Goal: Task Accomplishment & Management: Manage account settings

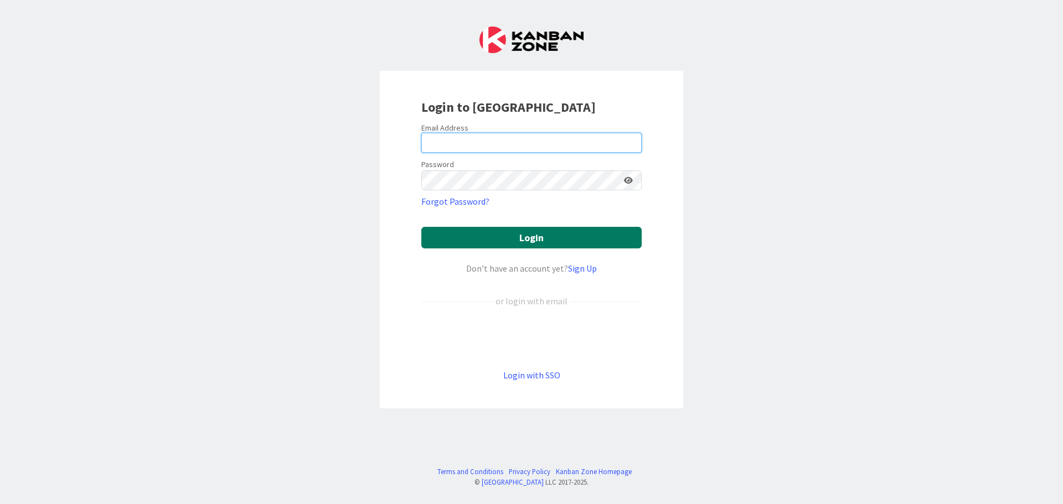
type input "[EMAIL_ADDRESS][DOMAIN_NAME]"
click at [483, 234] on button "Login" at bounding box center [531, 238] width 220 height 22
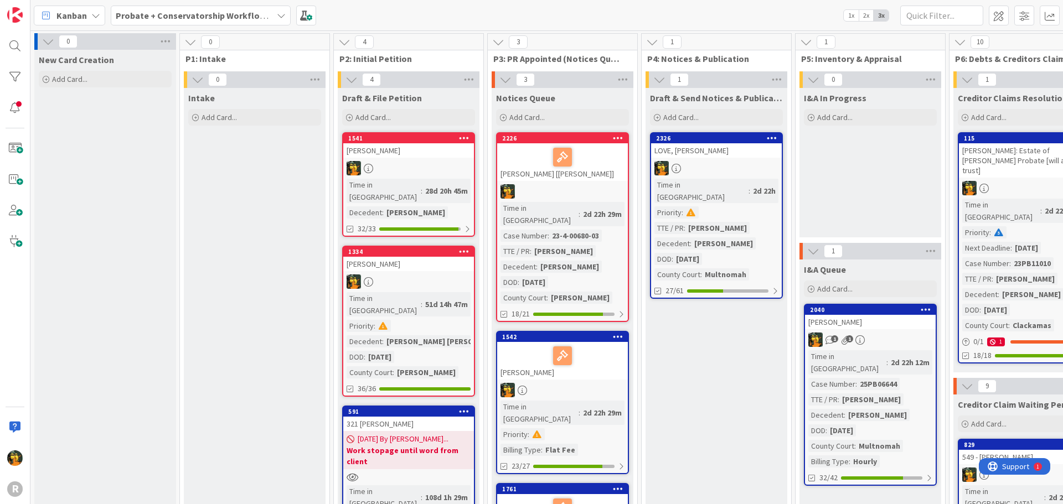
click at [180, 16] on b "Probate + Conservatorship Workflow (FL2)" at bounding box center [202, 15] width 172 height 11
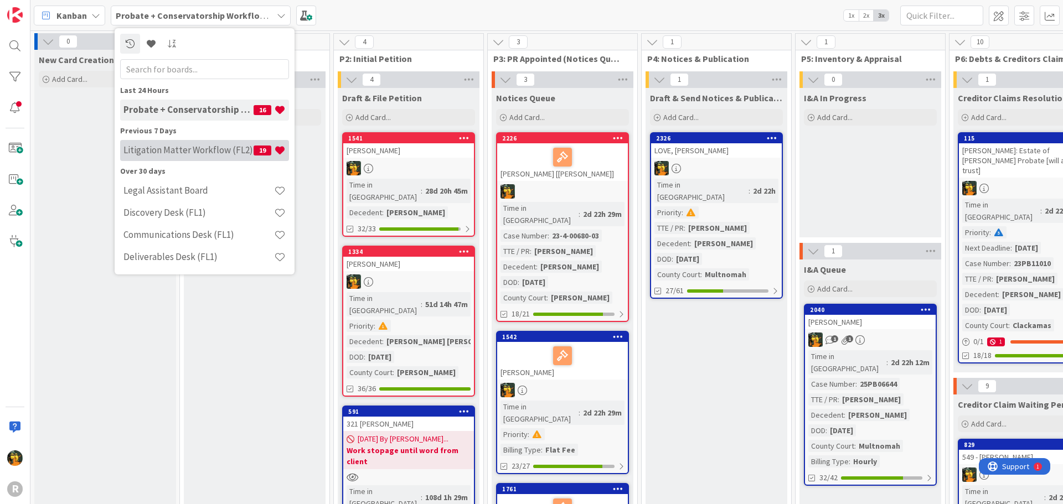
click at [189, 138] on div "Previous 7 Days Litigation Matter Workflow (FL2) 19" at bounding box center [204, 143] width 169 height 37
click at [189, 143] on div "Litigation Matter Workflow (FL2) 19" at bounding box center [204, 150] width 169 height 21
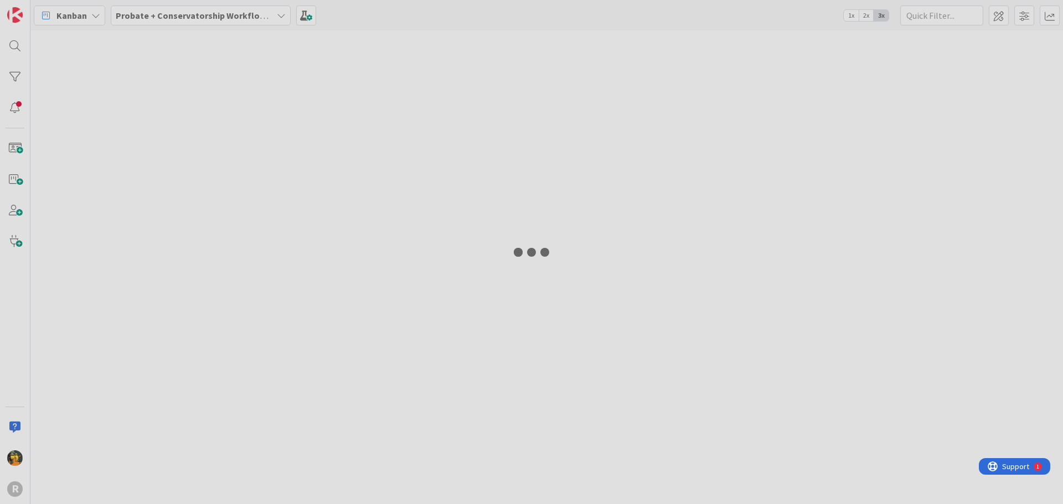
type input "rou"
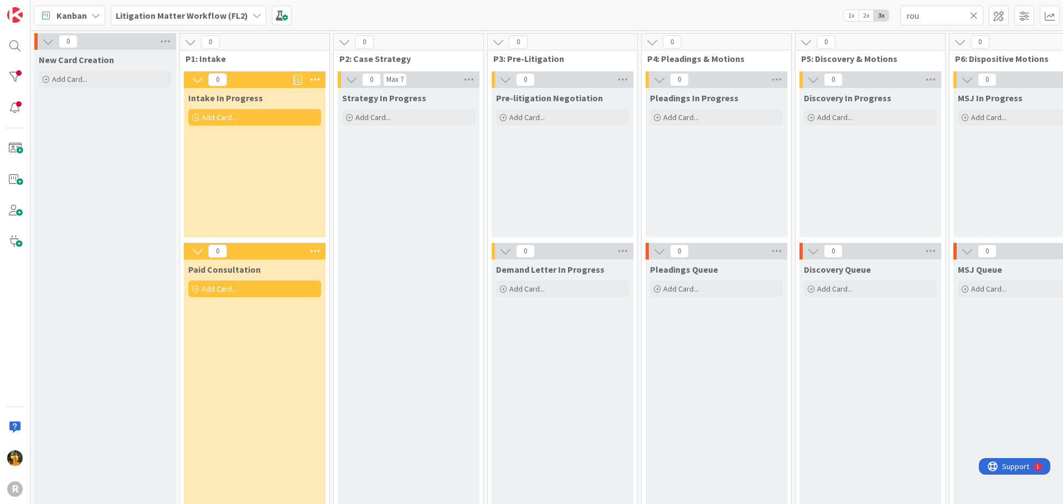
click at [974, 16] on icon at bounding box center [974, 16] width 8 height 10
click at [950, 16] on input "text" at bounding box center [941, 16] width 83 height 20
type input "app"
click at [180, 11] on b "Litigation Matter Workflow (FL2)" at bounding box center [182, 15] width 132 height 11
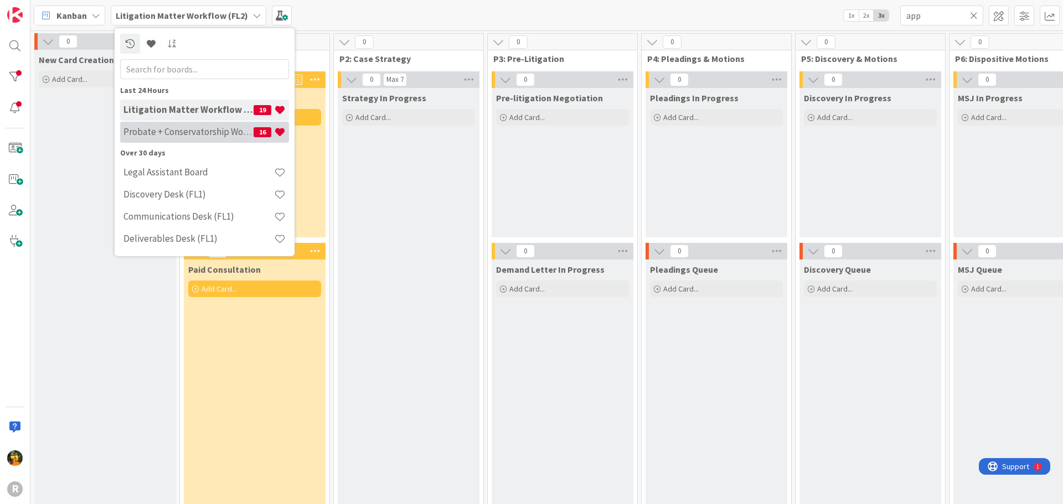
click at [182, 133] on h4 "Probate + Conservatorship Workflow (FL2)" at bounding box center [188, 131] width 130 height 11
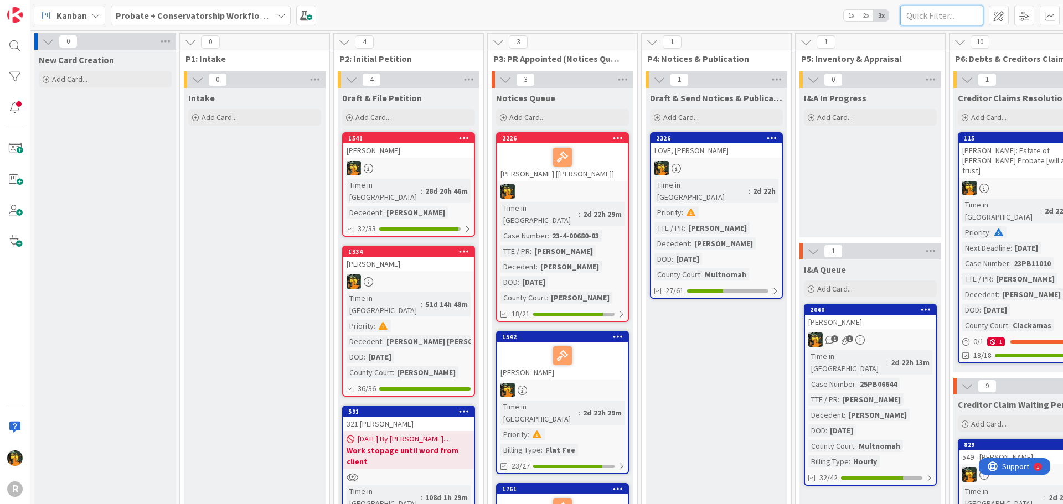
click at [954, 12] on input "text" at bounding box center [941, 16] width 83 height 20
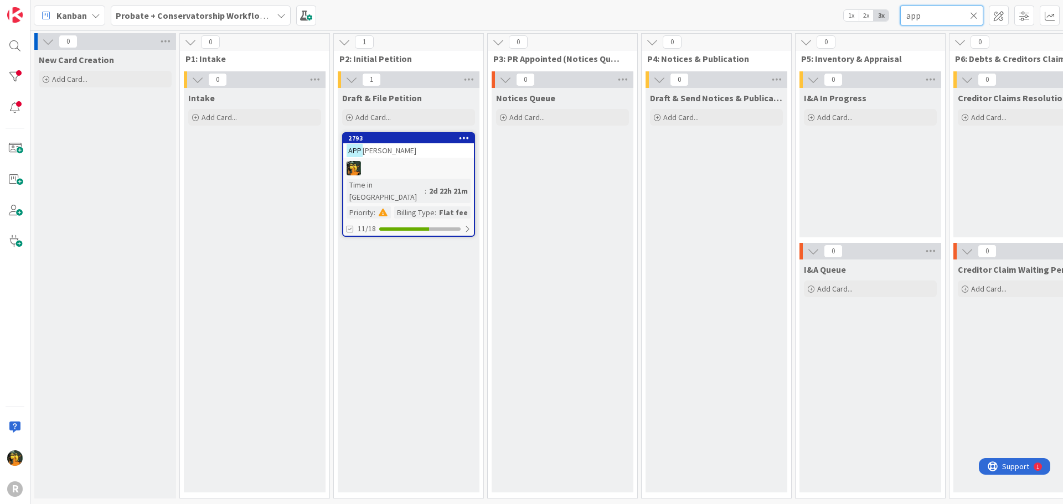
type input "app"
click at [434, 158] on link "2793 APP [PERSON_NAME] Time in Column : 2d 22h 21m Priority : Billing Type : Fl…" at bounding box center [408, 184] width 133 height 105
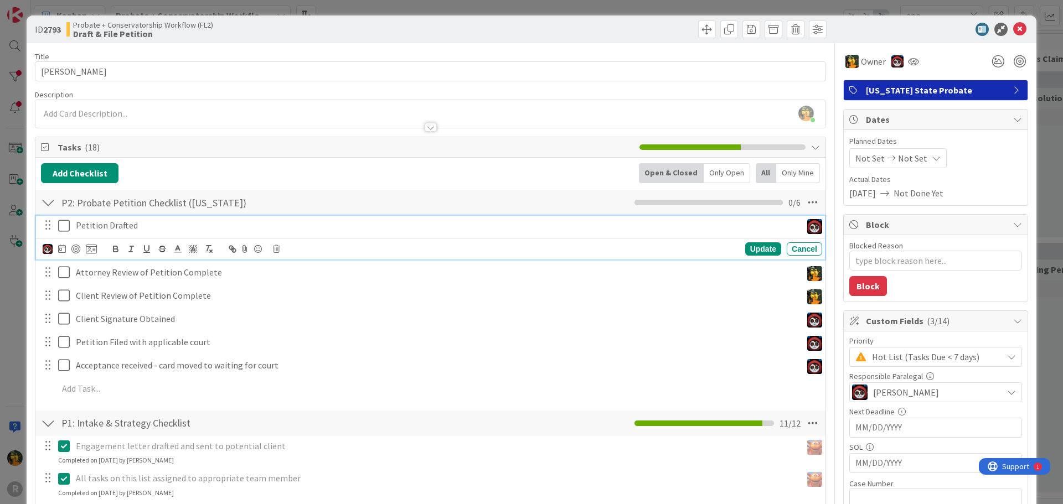
click at [142, 223] on p "Petition Drafted" at bounding box center [436, 225] width 721 height 13
click at [45, 252] on img at bounding box center [48, 249] width 10 height 10
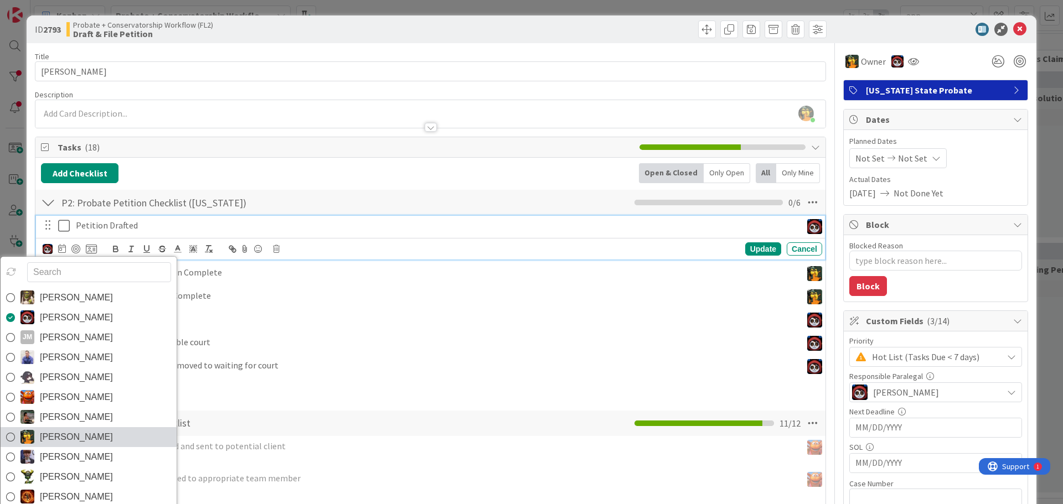
click at [75, 443] on span "[PERSON_NAME]" at bounding box center [76, 437] width 73 height 17
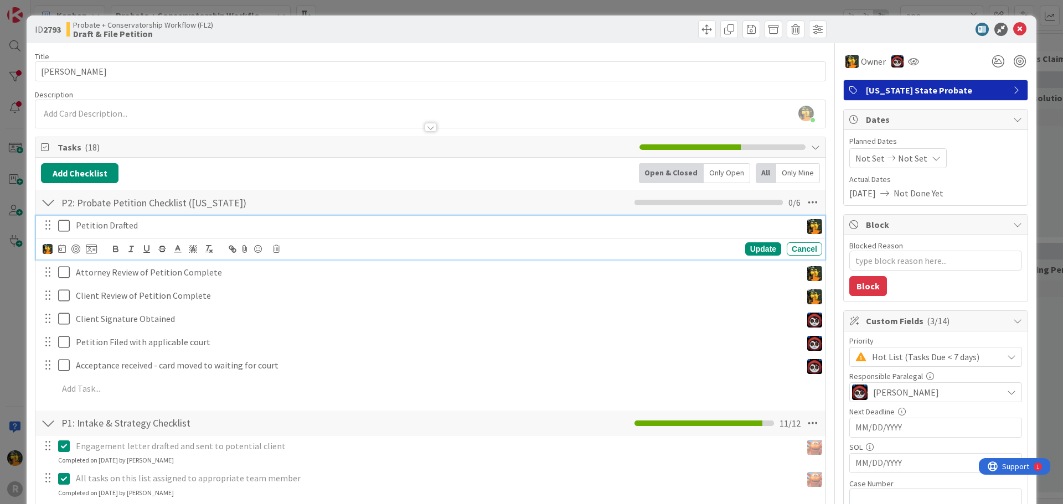
type textarea "x"
click at [59, 247] on icon at bounding box center [62, 248] width 8 height 9
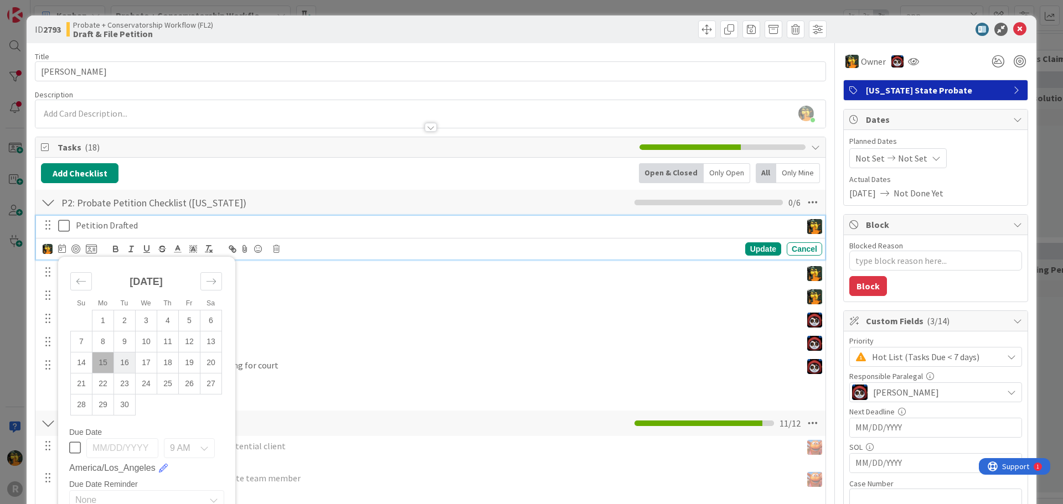
drag, startPoint x: 105, startPoint y: 363, endPoint x: 114, endPoint y: 364, distance: 9.5
click at [105, 364] on td "15" at bounding box center [103, 362] width 22 height 21
type input "[DATE]"
click at [753, 252] on div "Update" at bounding box center [763, 248] width 36 height 13
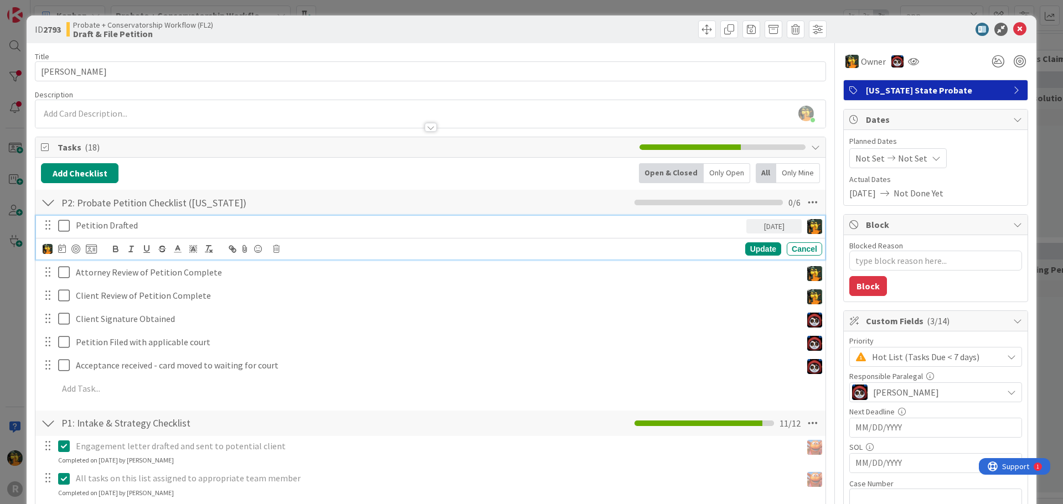
click at [192, 219] on div "Petition Drafted" at bounding box center [408, 225] width 675 height 19
click at [74, 248] on div at bounding box center [75, 249] width 9 height 9
type textarea "x"
click at [76, 228] on p "Petition Drafted" at bounding box center [399, 225] width 647 height 13
click at [149, 229] on p "Finalize Petition Drafted" at bounding box center [399, 225] width 647 height 13
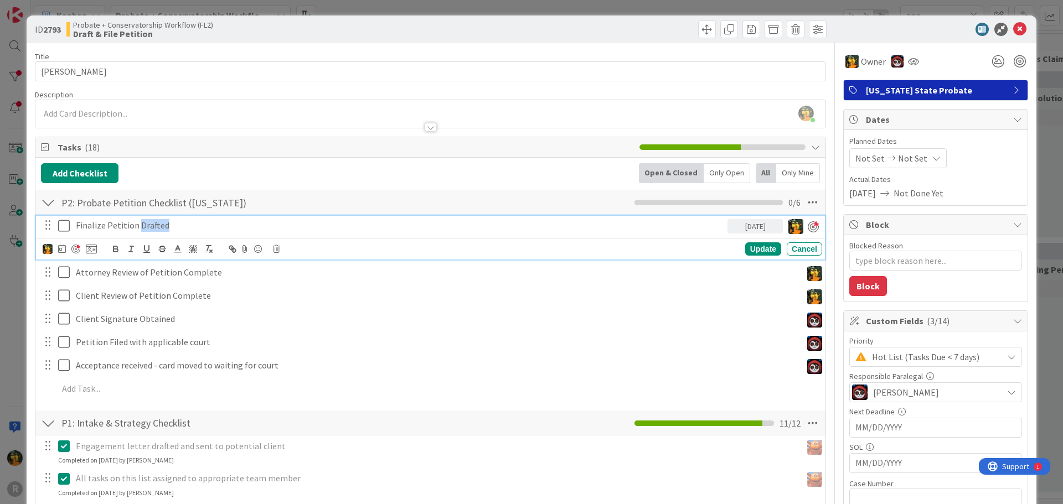
click at [149, 229] on p "Finalize Petition Drafted" at bounding box center [399, 225] width 647 height 13
click at [76, 228] on p "Finalize Petition Drafted" at bounding box center [399, 225] width 647 height 13
click at [189, 223] on p "Draft and Finalize Petition Drafted" at bounding box center [399, 225] width 647 height 13
click at [754, 255] on div "Update" at bounding box center [763, 248] width 36 height 13
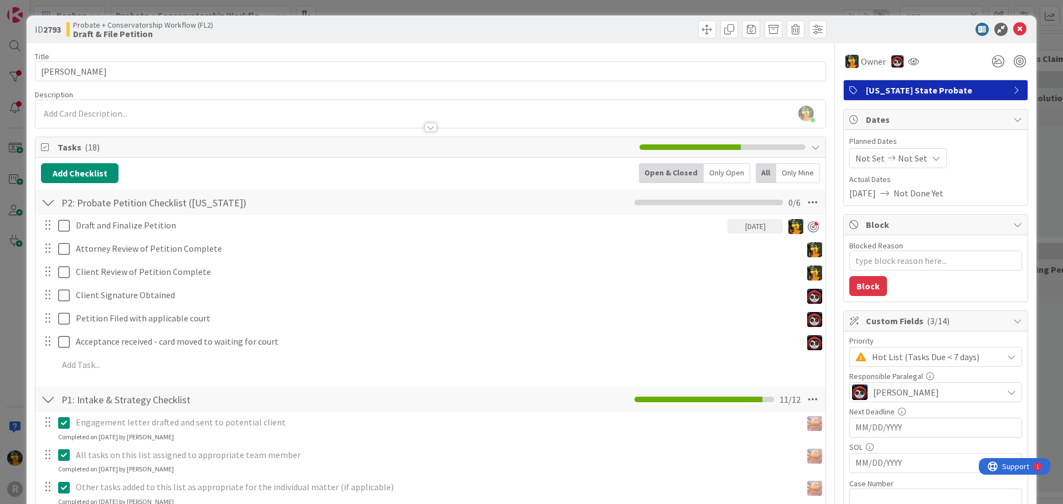
type textarea "x"
click at [1017, 30] on icon at bounding box center [1019, 29] width 13 height 13
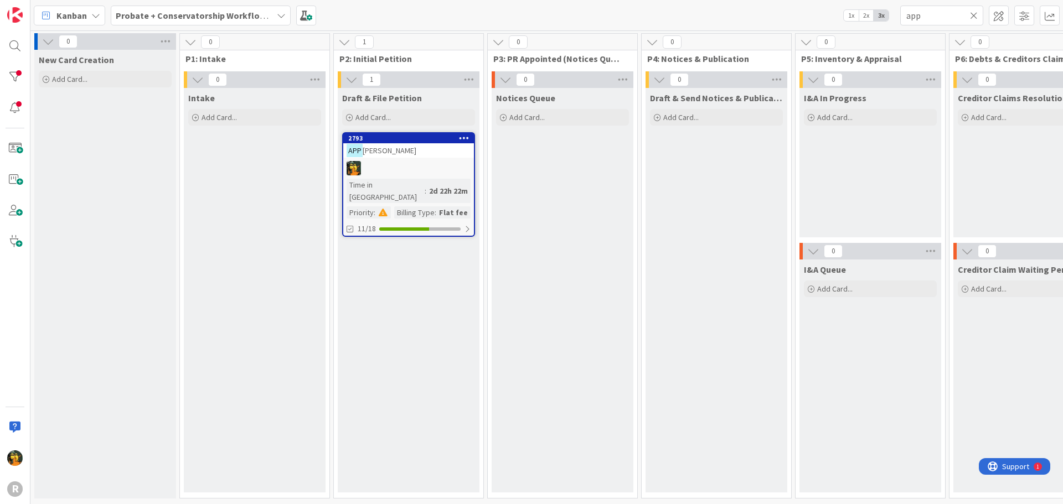
click at [973, 14] on icon at bounding box center [974, 16] width 8 height 10
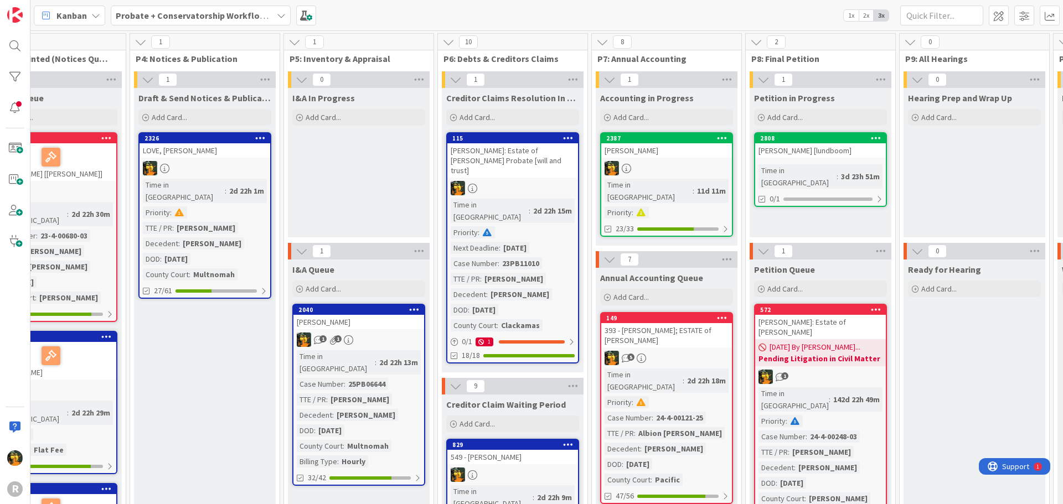
scroll to position [0, 519]
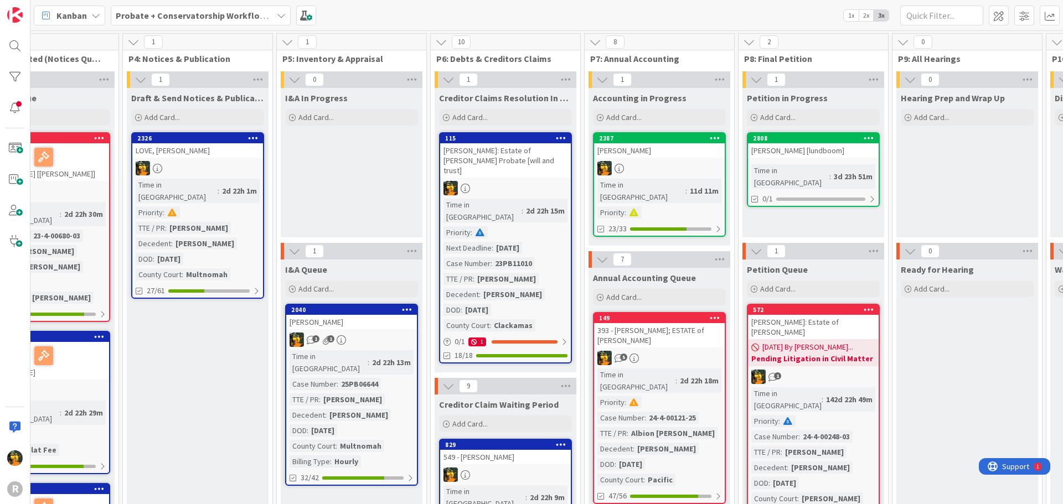
click at [213, 147] on div "LOVE, [PERSON_NAME]" at bounding box center [197, 150] width 131 height 14
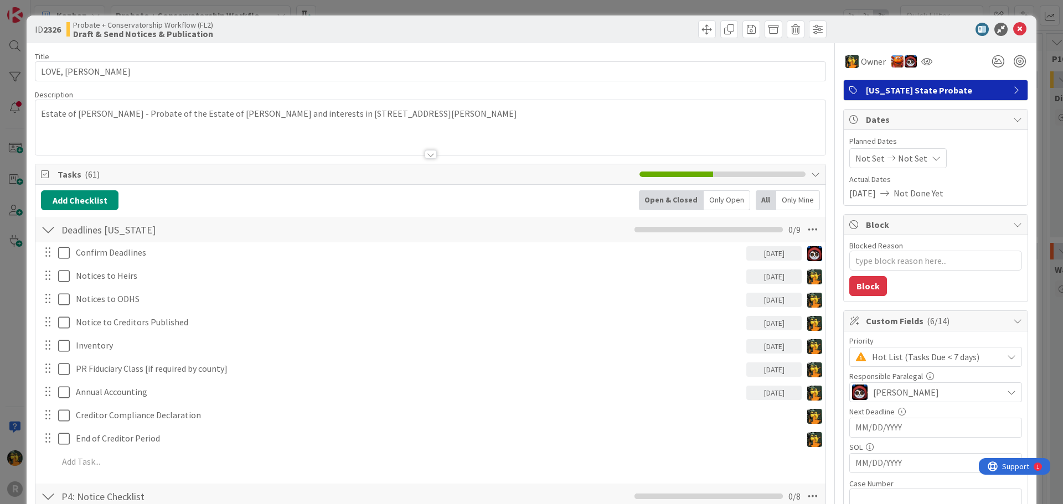
type textarea "x"
click at [1014, 23] on icon at bounding box center [1019, 29] width 13 height 13
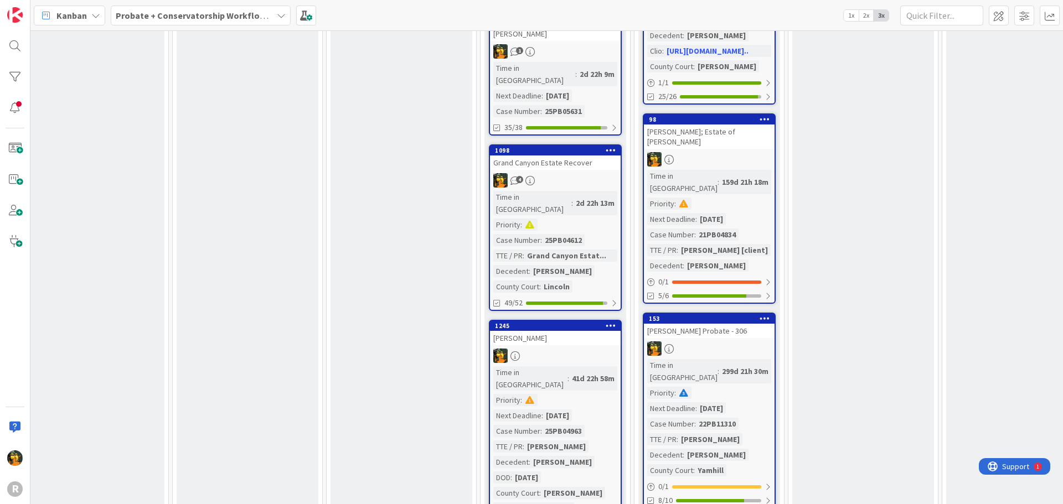
scroll to position [611, 469]
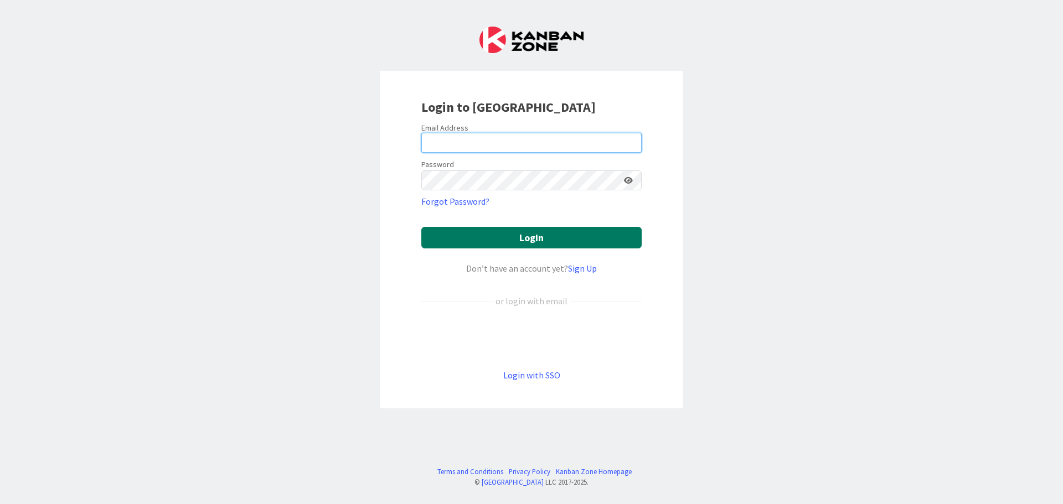
type input "mrobb@reutercorbett.com"
click at [492, 241] on button "Login" at bounding box center [531, 238] width 220 height 22
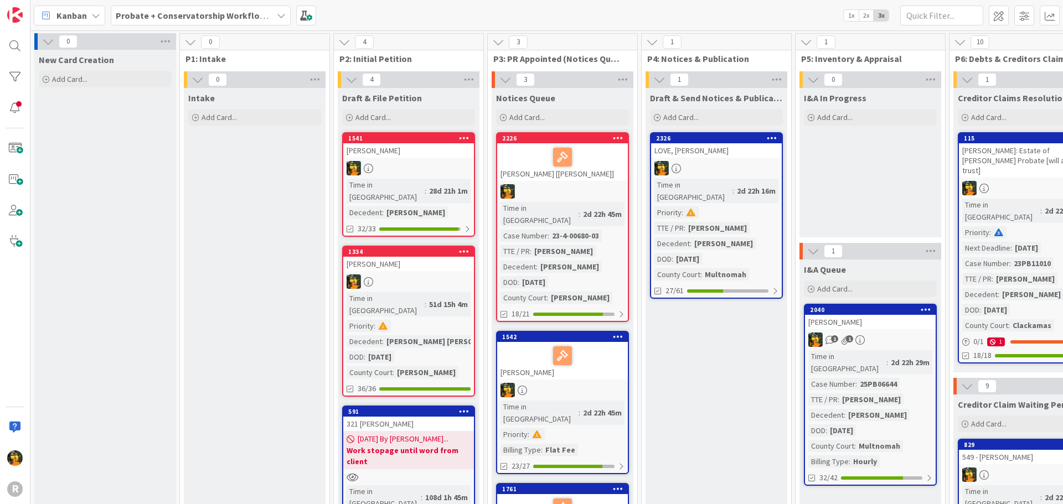
click at [91, 19] on icon at bounding box center [95, 15] width 9 height 9
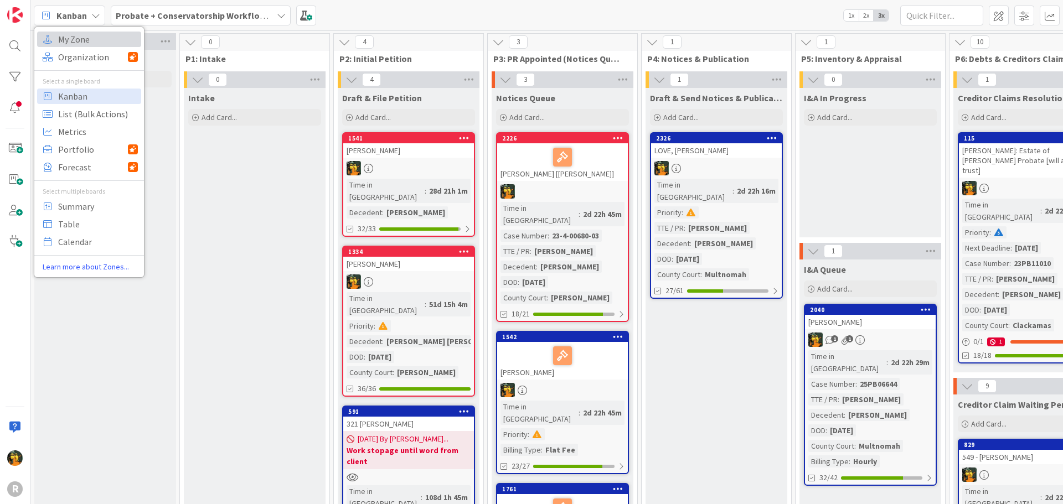
click at [90, 44] on span "My Zone" at bounding box center [98, 39] width 80 height 17
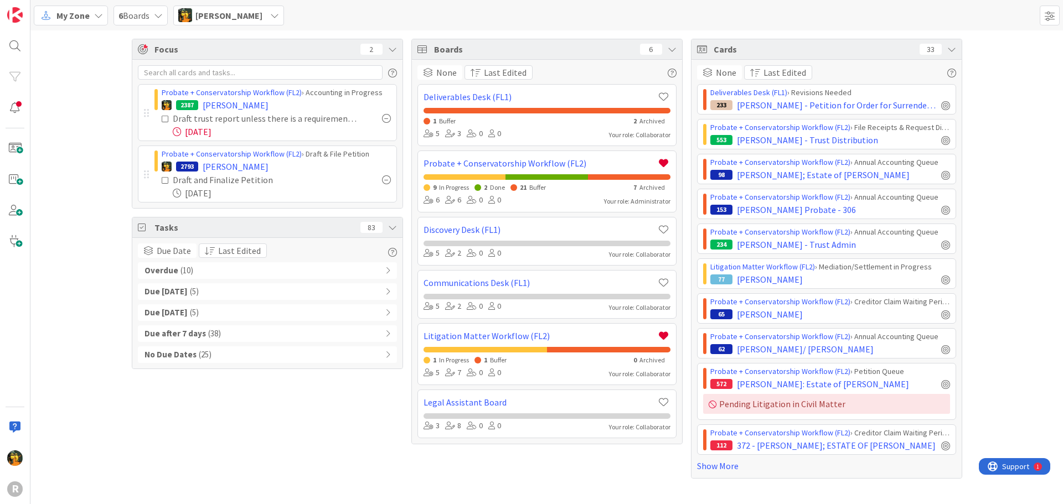
click at [172, 271] on b "Overdue" at bounding box center [162, 271] width 34 height 13
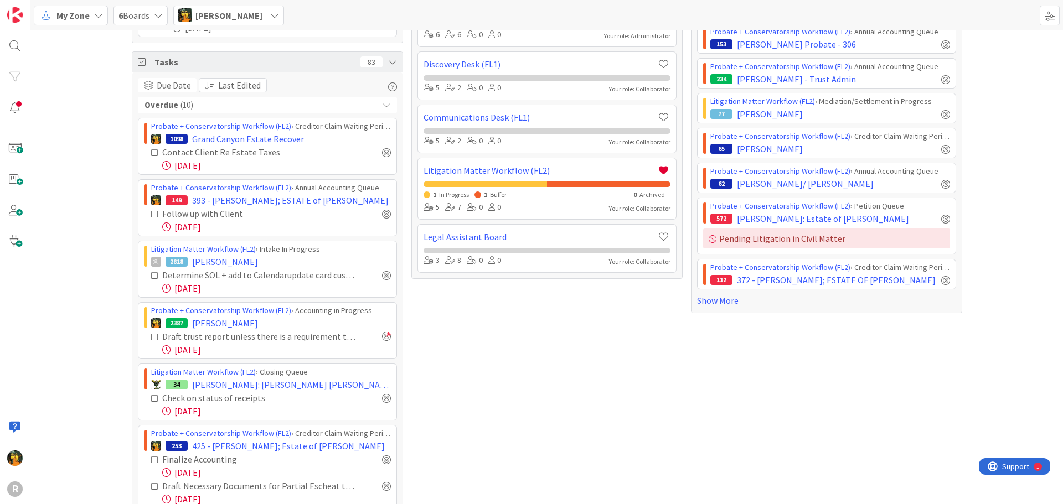
scroll to position [166, 0]
click at [231, 255] on span "[PERSON_NAME]" at bounding box center [225, 261] width 66 height 13
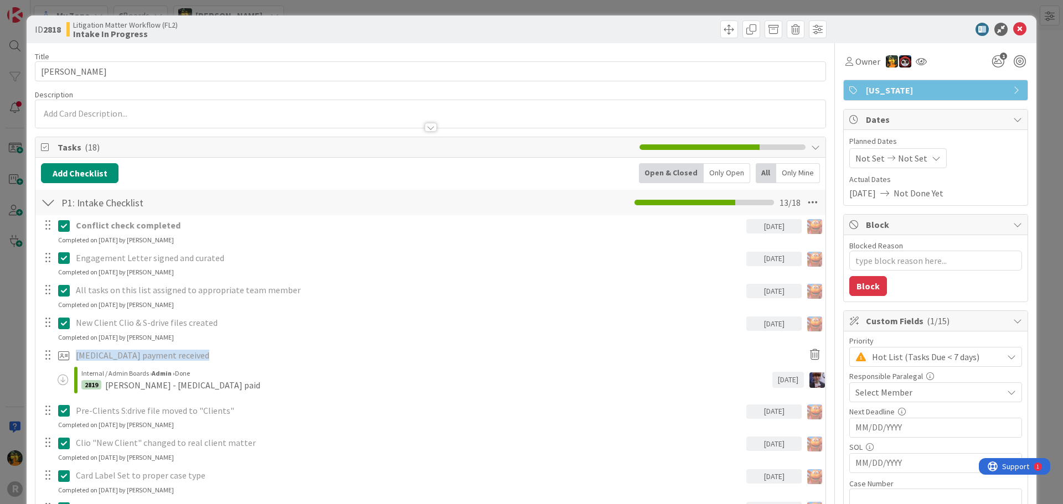
type textarea "x"
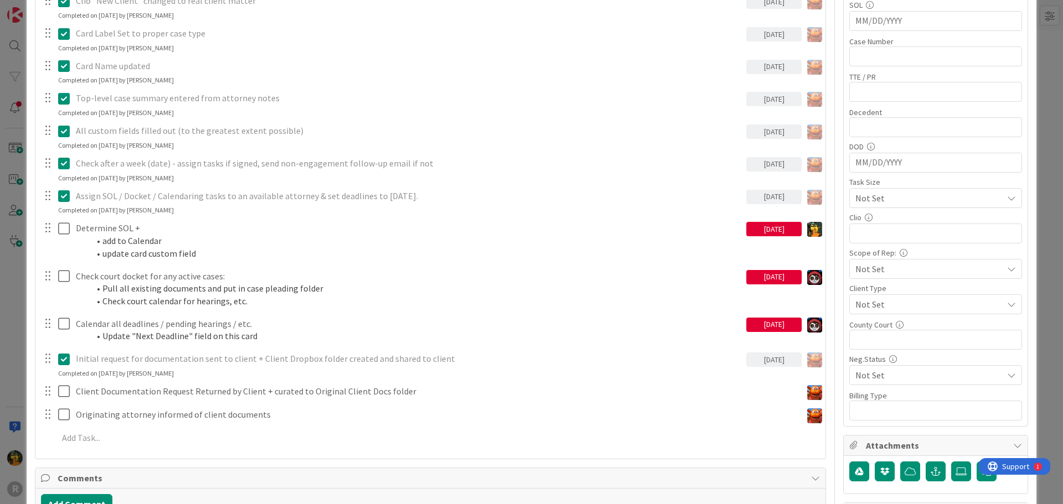
scroll to position [443, 0]
click at [882, 123] on input "text" at bounding box center [935, 127] width 173 height 20
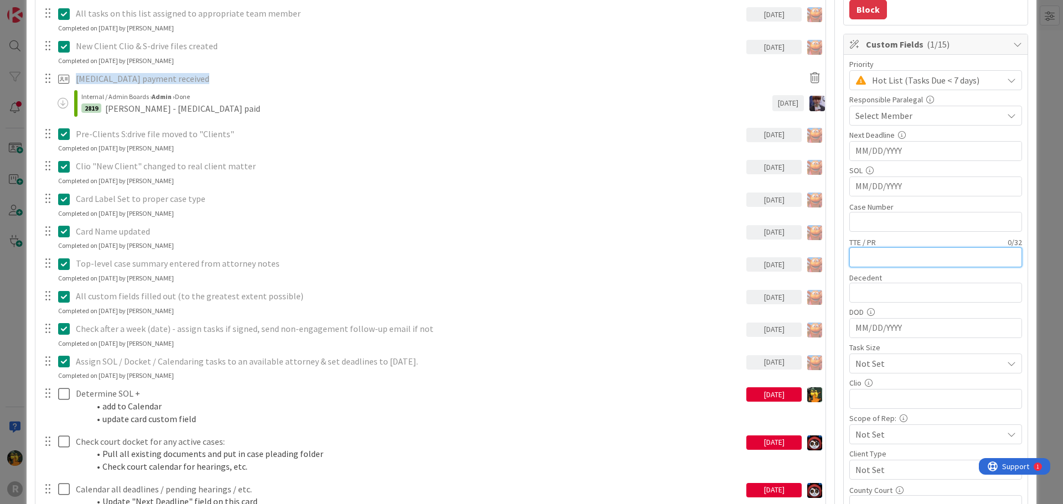
click at [872, 261] on input "text" at bounding box center [935, 257] width 173 height 20
click at [867, 212] on input "text" at bounding box center [935, 222] width 173 height 20
type input "25"
type textarea "x"
type input "25P"
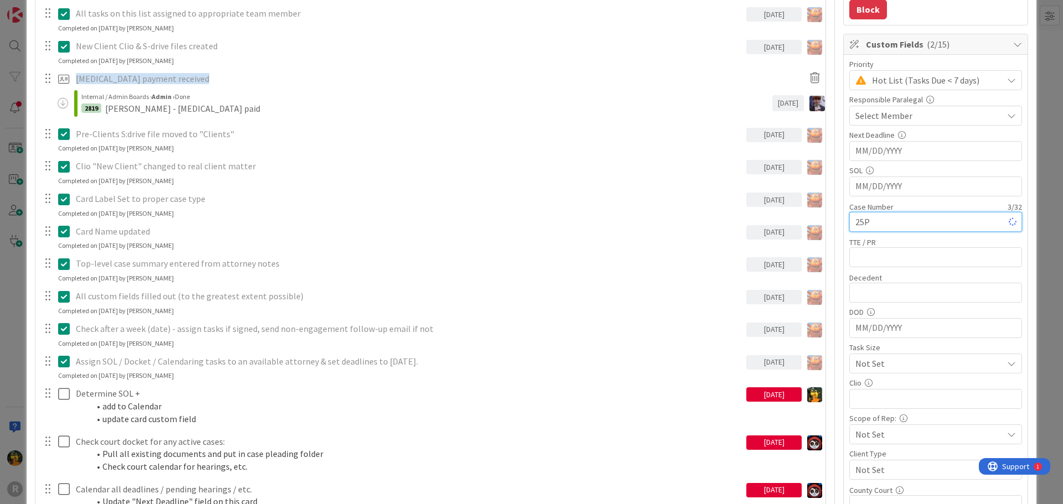
type textarea "x"
type input "25PR"
type textarea "x"
type input "25PR01413"
type textarea "x"
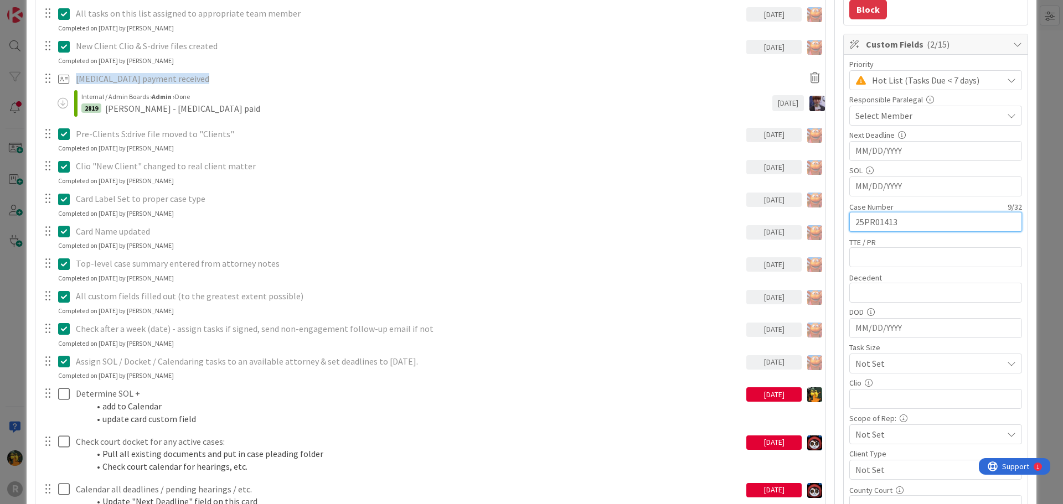
type input "25PR01413"
click at [723, 375] on div "Assign SOL / Docket / Calendaring tasks to an available attorney & set deadline…" at bounding box center [430, 366] width 789 height 29
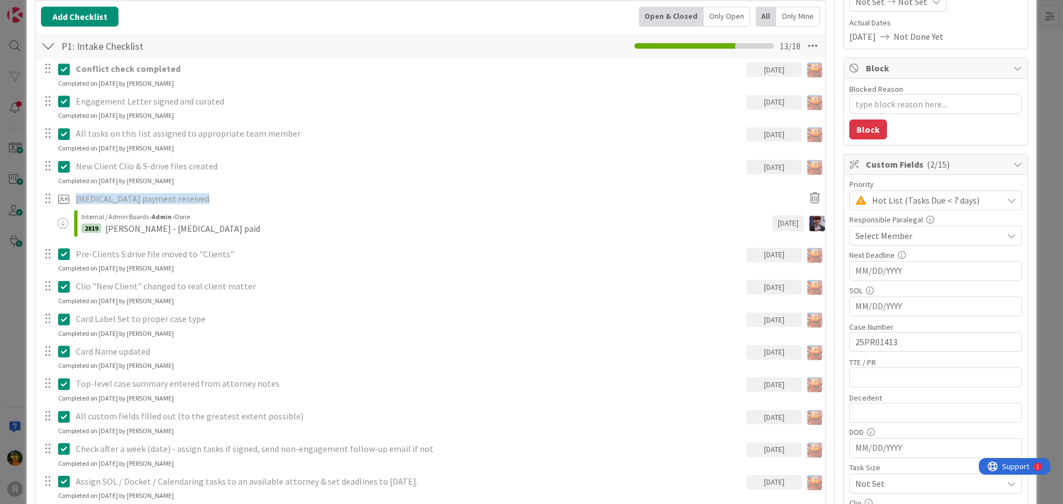
scroll to position [0, 0]
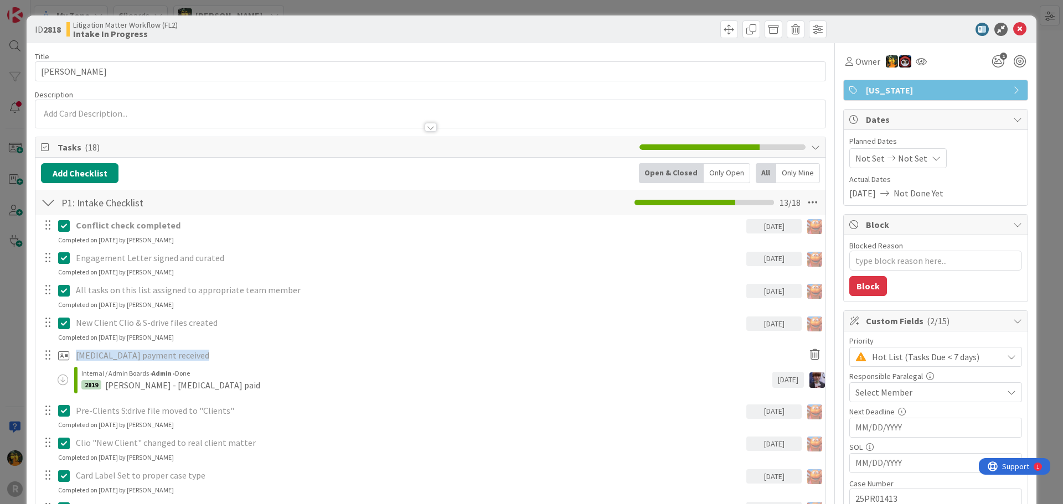
click at [223, 119] on div at bounding box center [430, 122] width 790 height 12
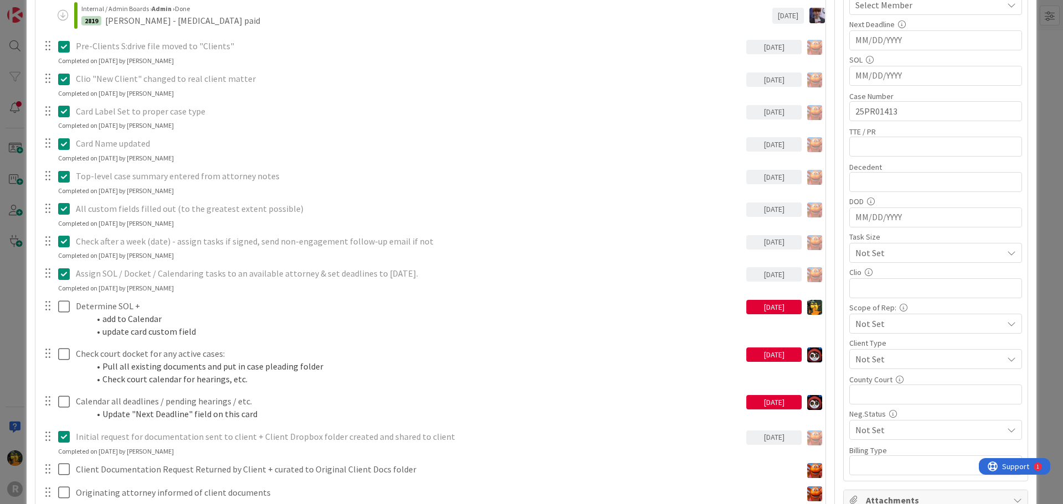
scroll to position [775, 0]
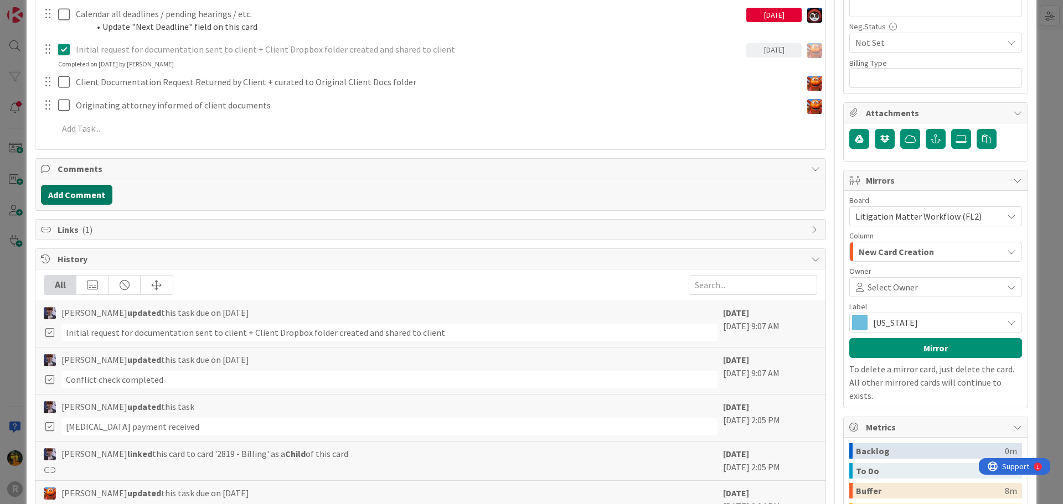
click at [81, 193] on button "Add Comment" at bounding box center [76, 195] width 71 height 20
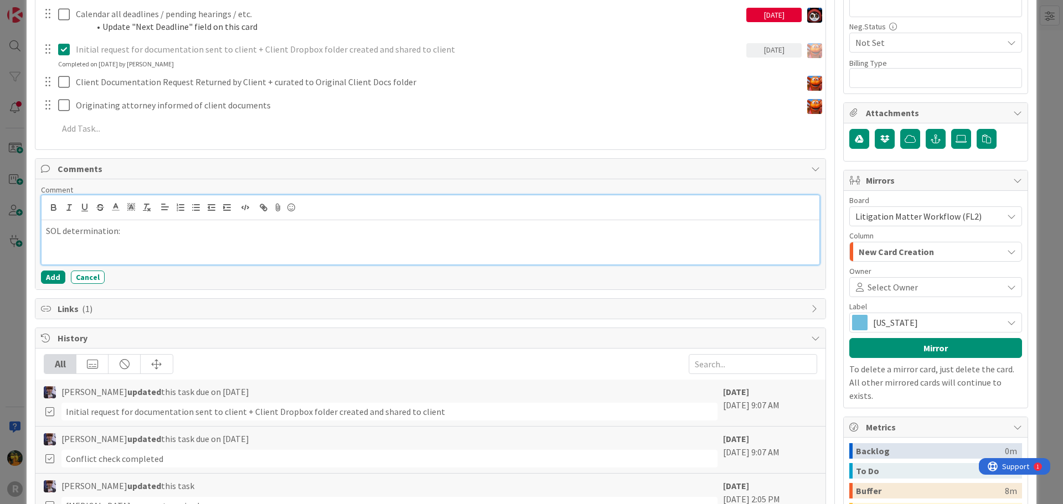
click at [158, 236] on p "SOL determination:" at bounding box center [430, 231] width 769 height 13
drag, startPoint x: 538, startPoint y: 217, endPoint x: 517, endPoint y: 251, distance: 39.8
click at [538, 219] on div at bounding box center [431, 207] width 778 height 25
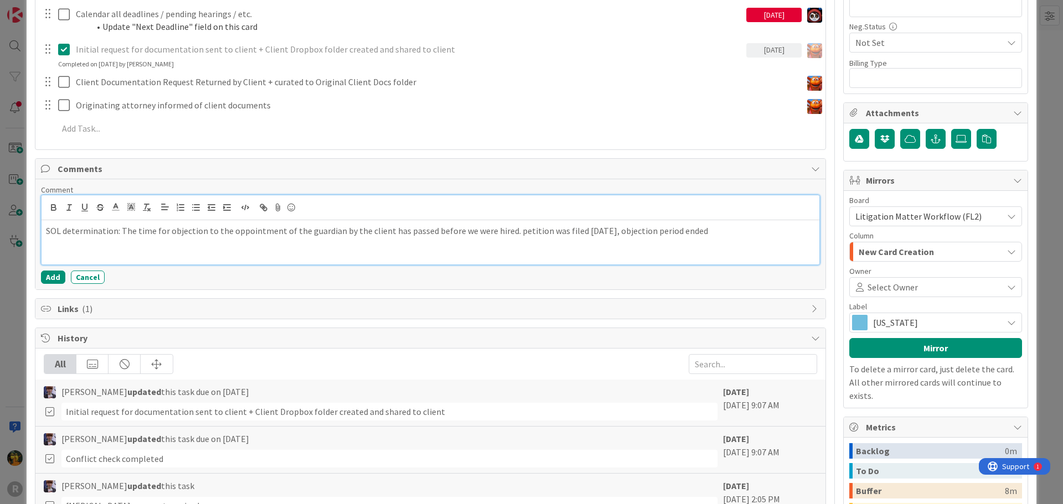
click at [753, 235] on p "SOL determination: The time for objection to the oppointment of the guardian by…" at bounding box center [430, 231] width 769 height 13
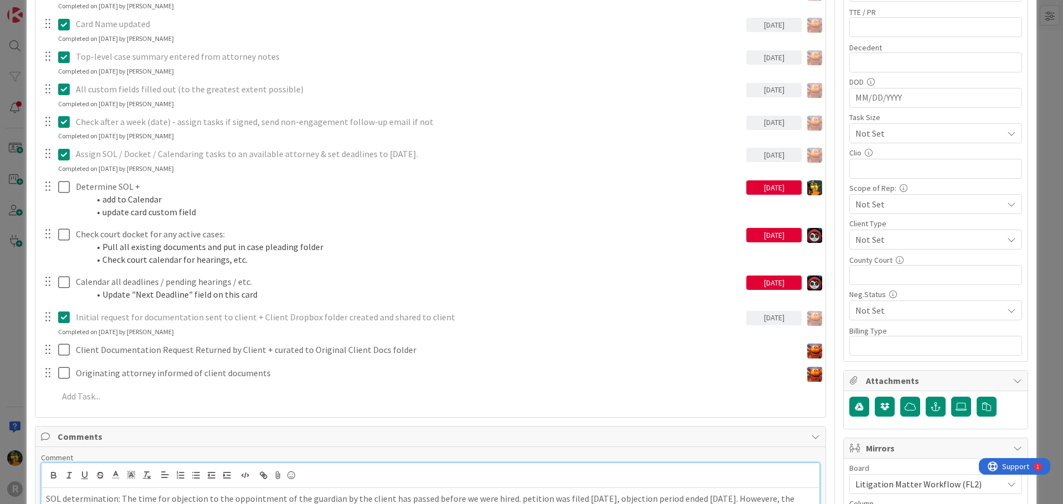
scroll to position [720, 0]
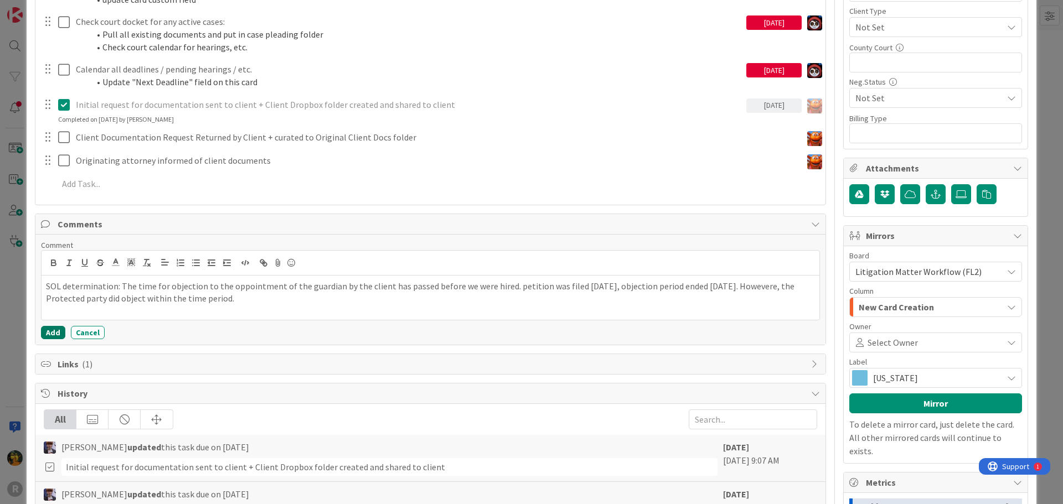
click at [42, 335] on button "Add" at bounding box center [53, 332] width 24 height 13
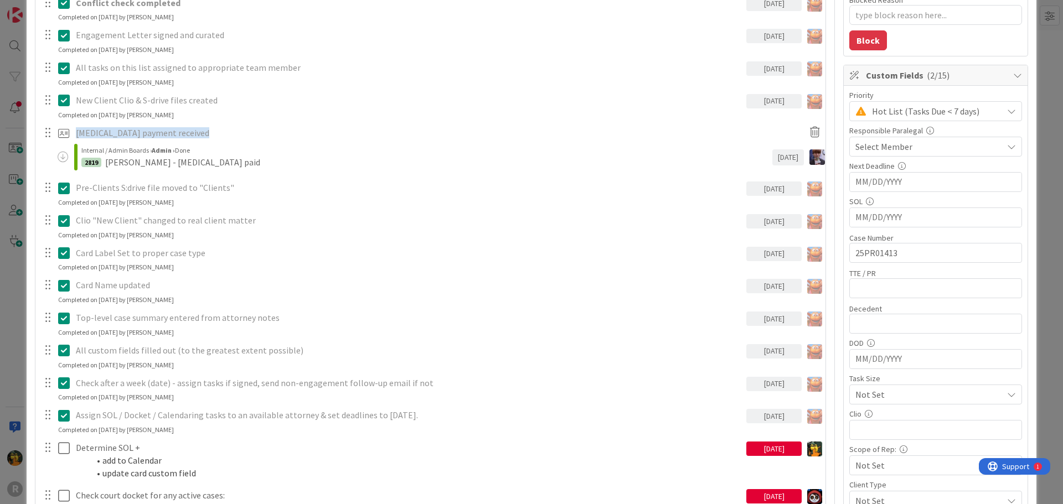
scroll to position [388, 0]
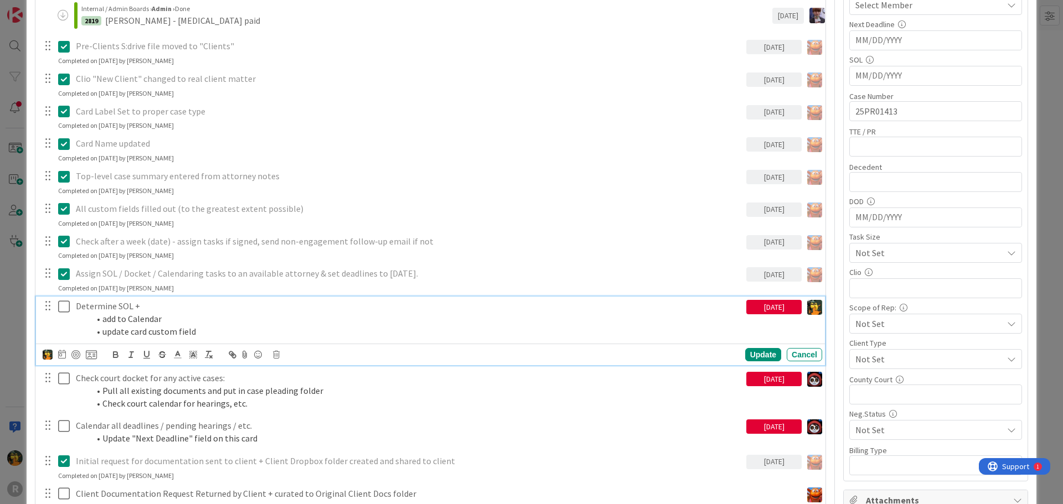
click at [65, 308] on icon at bounding box center [64, 306] width 12 height 13
type textarea "x"
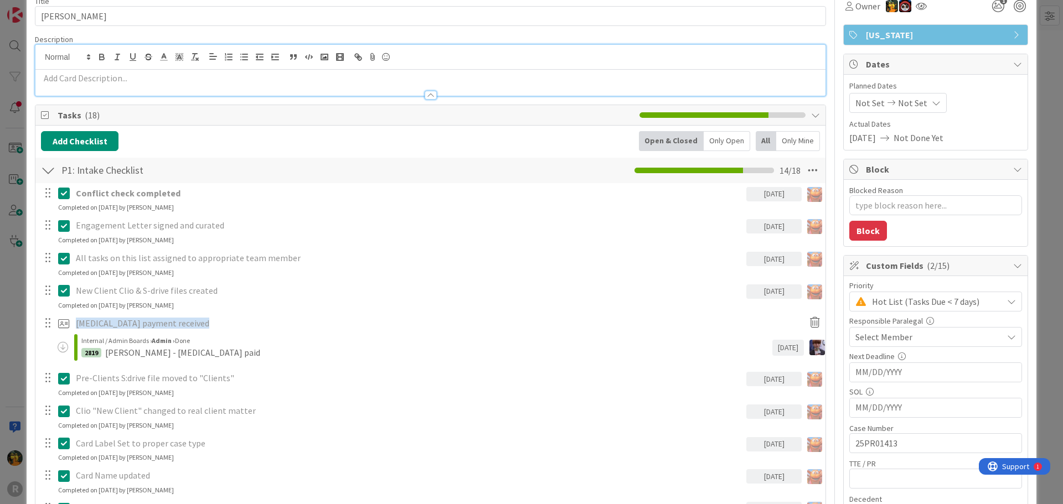
scroll to position [0, 0]
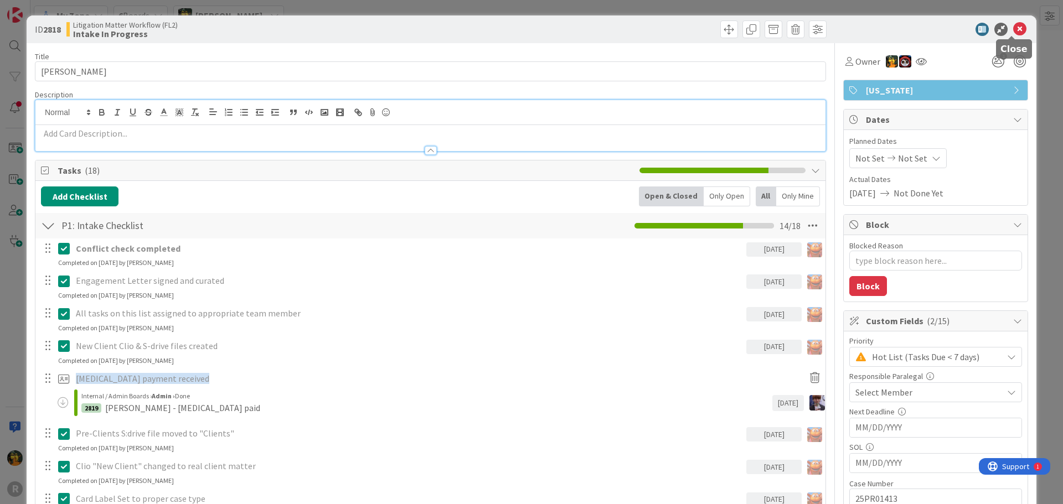
click at [1013, 28] on icon at bounding box center [1019, 29] width 13 height 13
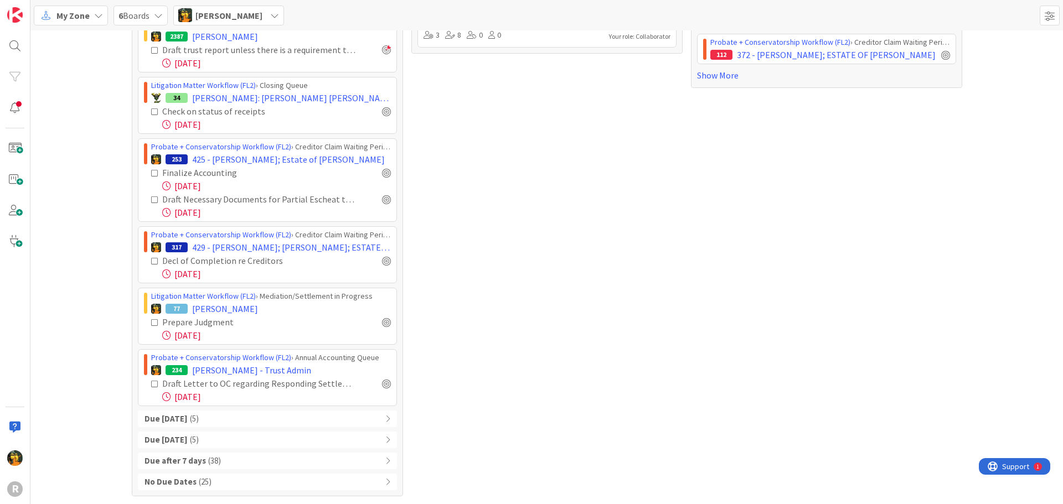
scroll to position [391, 0]
click at [229, 414] on div "Due Today ( 5 )" at bounding box center [267, 418] width 259 height 17
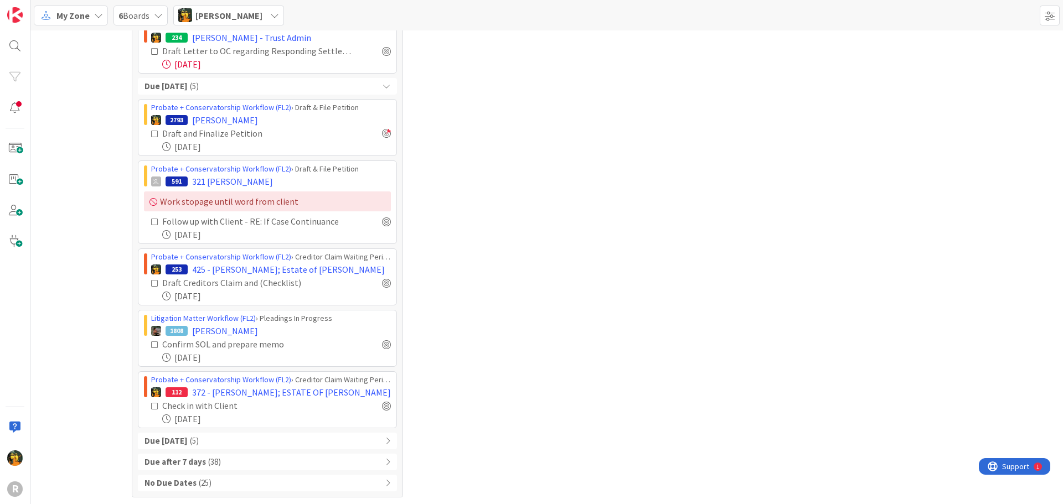
scroll to position [725, 0]
click at [223, 436] on div "Due within 7 days ( 5 )" at bounding box center [267, 439] width 259 height 17
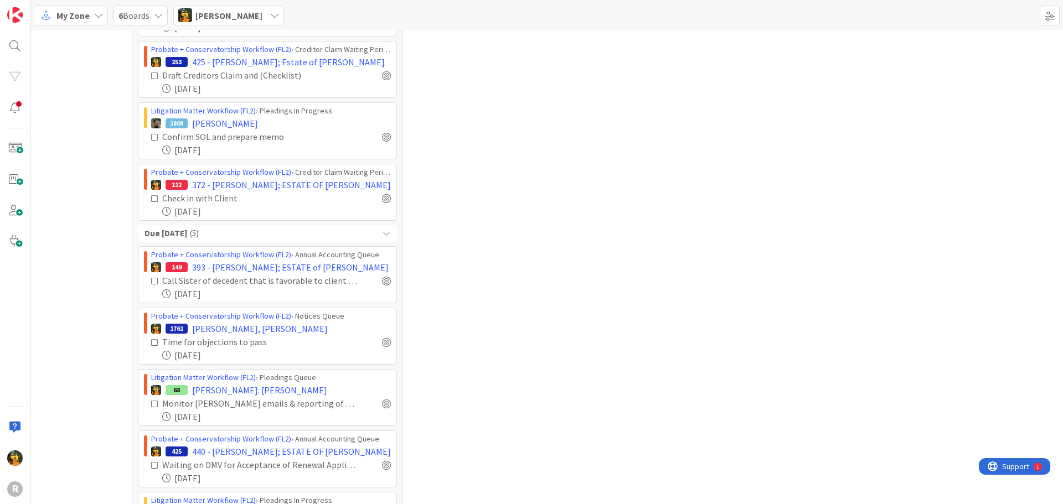
scroll to position [1033, 0]
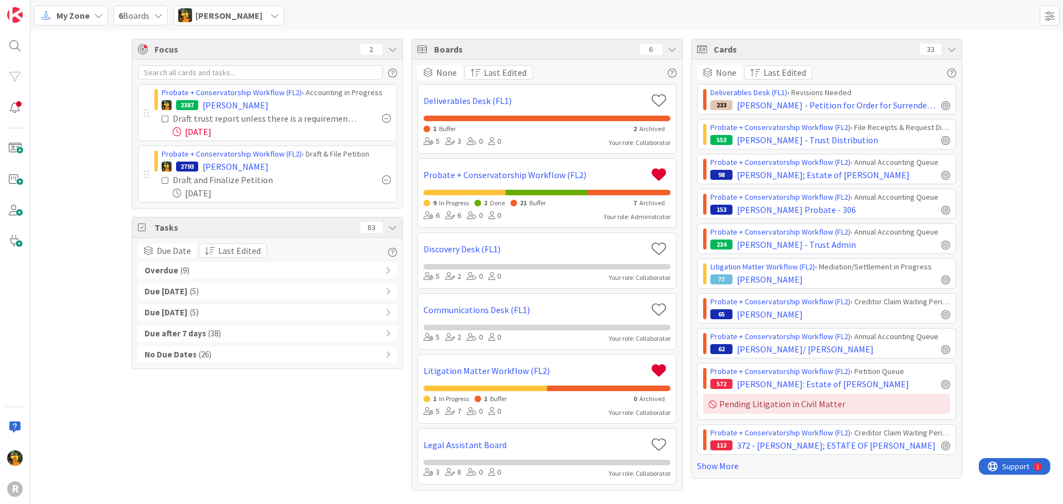
click at [206, 266] on div "Overdue ( 9 )" at bounding box center [267, 270] width 259 height 17
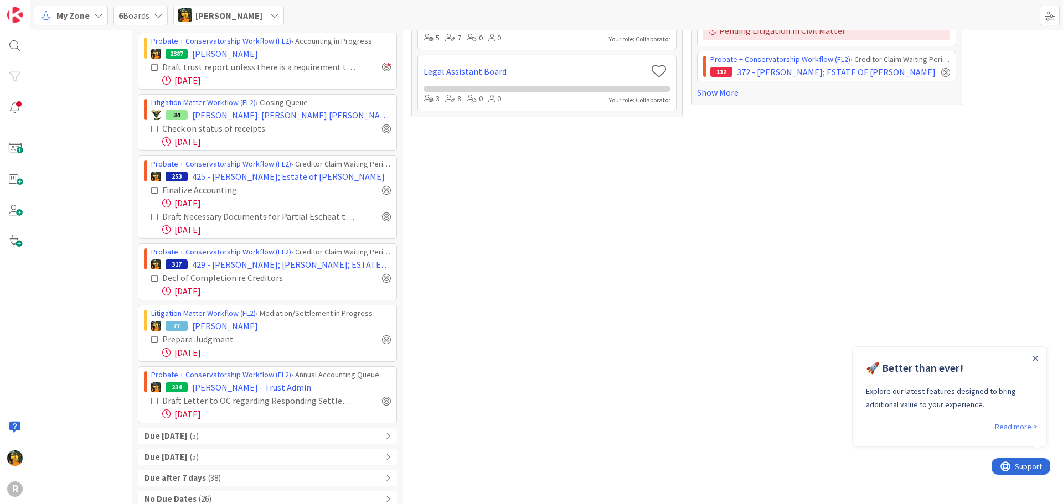
scroll to position [388, 0]
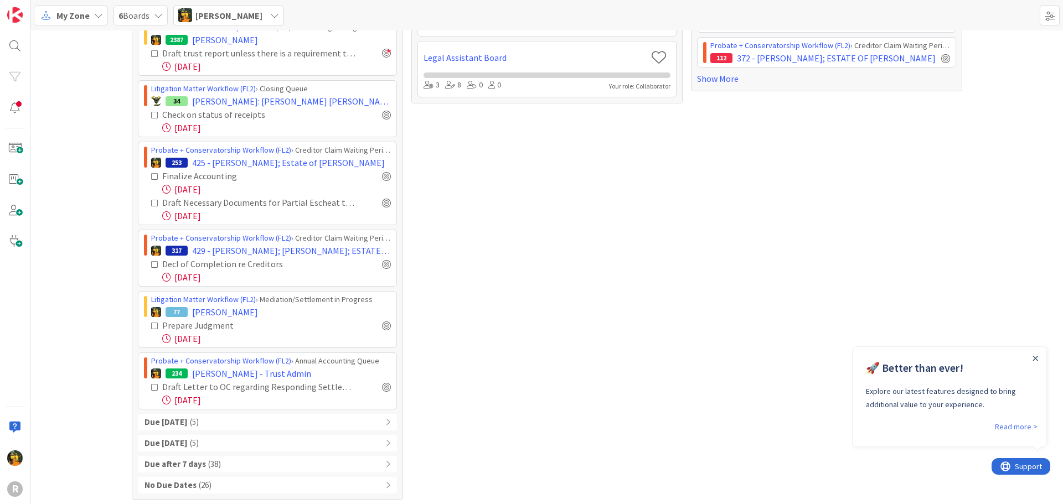
click at [190, 420] on span "( 5 )" at bounding box center [194, 422] width 9 height 13
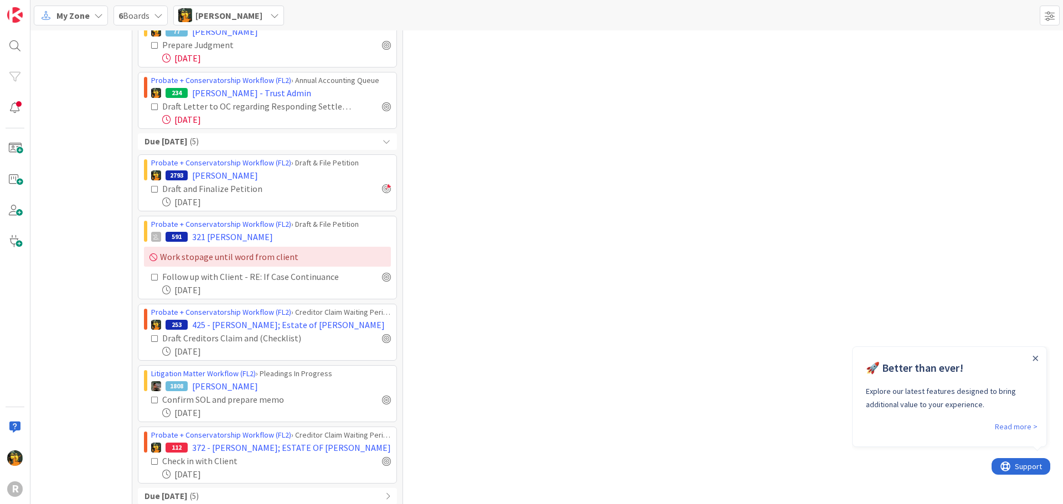
scroll to position [720, 0]
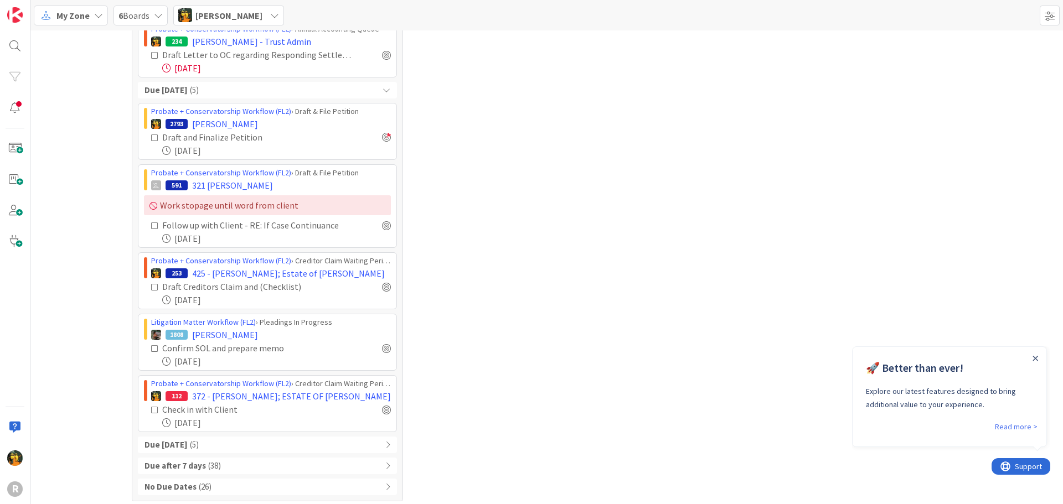
click at [231, 436] on div "Overdue ( 9 ) Probate + Conservatorship Workflow (FL2) › Creditor Claim Waiting…" at bounding box center [267, 19] width 259 height 953
click at [229, 446] on div "Due [DATE] ( 5 )" at bounding box center [267, 445] width 259 height 17
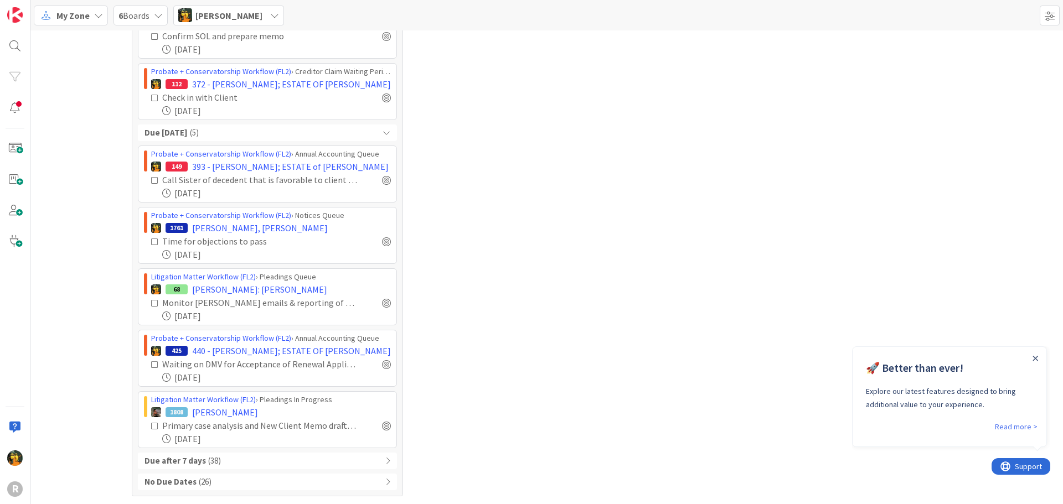
scroll to position [1033, 0]
click at [222, 460] on div "Due after 7 days ( 38 )" at bounding box center [267, 460] width 259 height 17
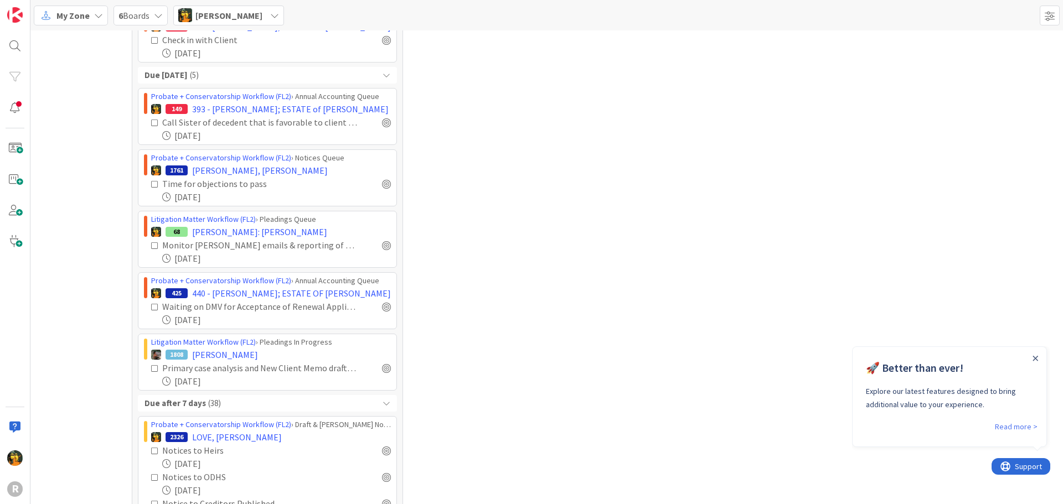
scroll to position [1254, 0]
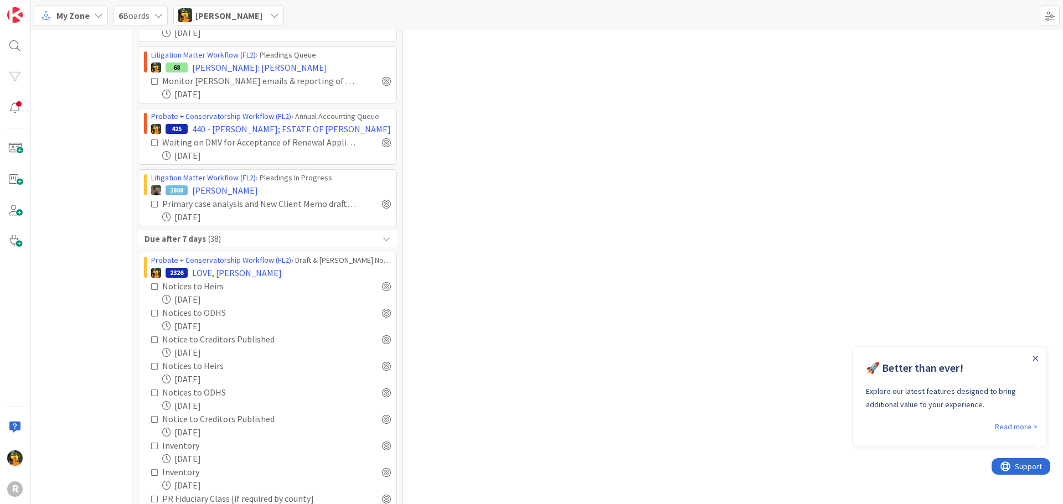
click at [997, 127] on div "Focus 2 Probate + Conservatorship Workflow (FL2) › Accounting in Progress 2387 …" at bounding box center [546, 278] width 1033 height 3005
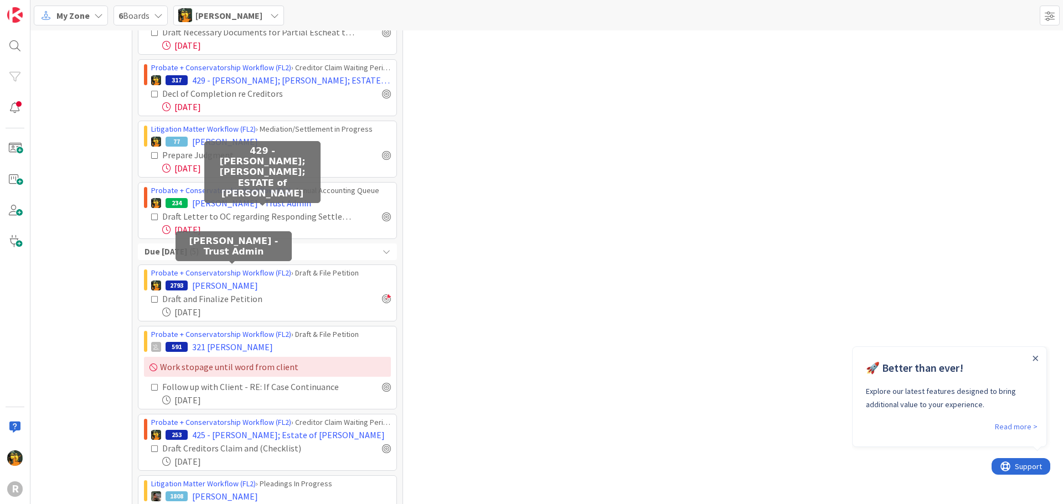
scroll to position [424, 0]
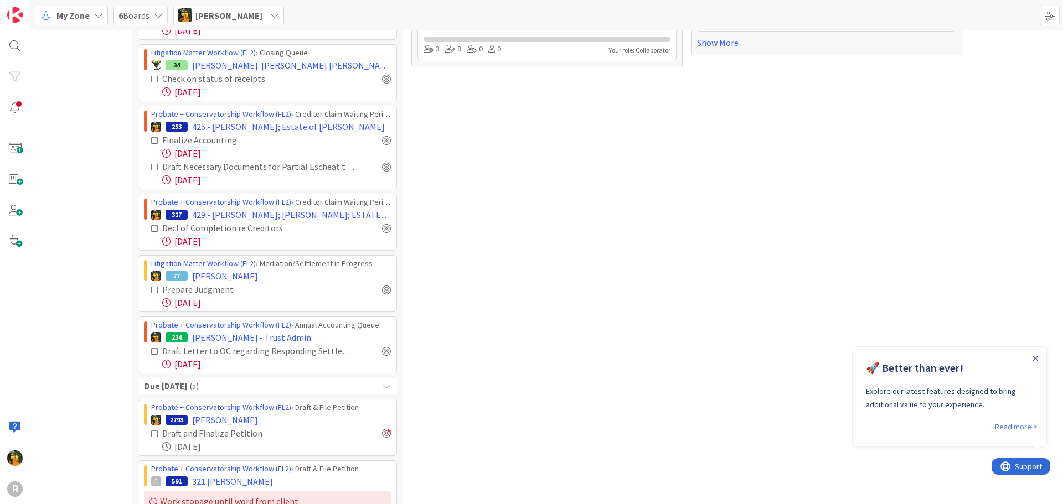
click at [86, 16] on span "My Zone" at bounding box center [72, 15] width 33 height 13
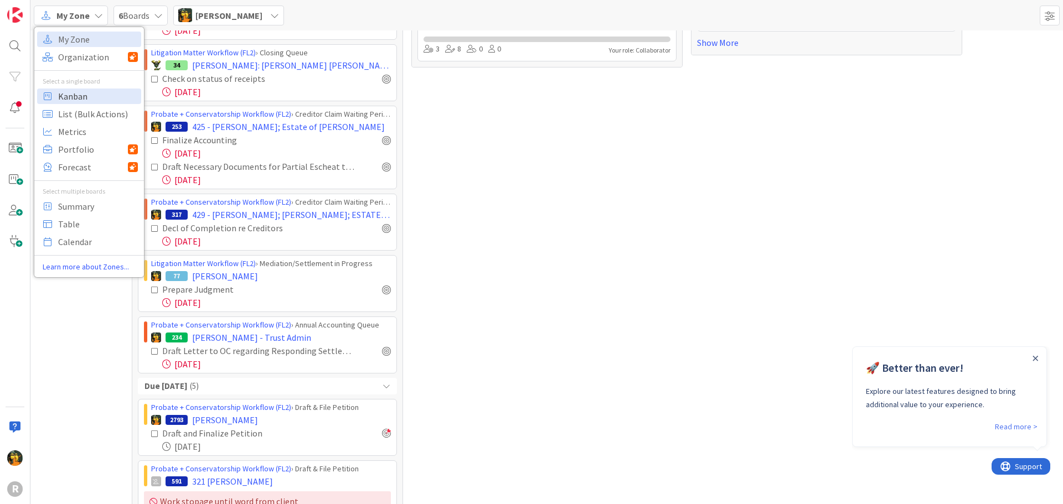
click at [75, 94] on span "Kanban" at bounding box center [98, 96] width 80 height 17
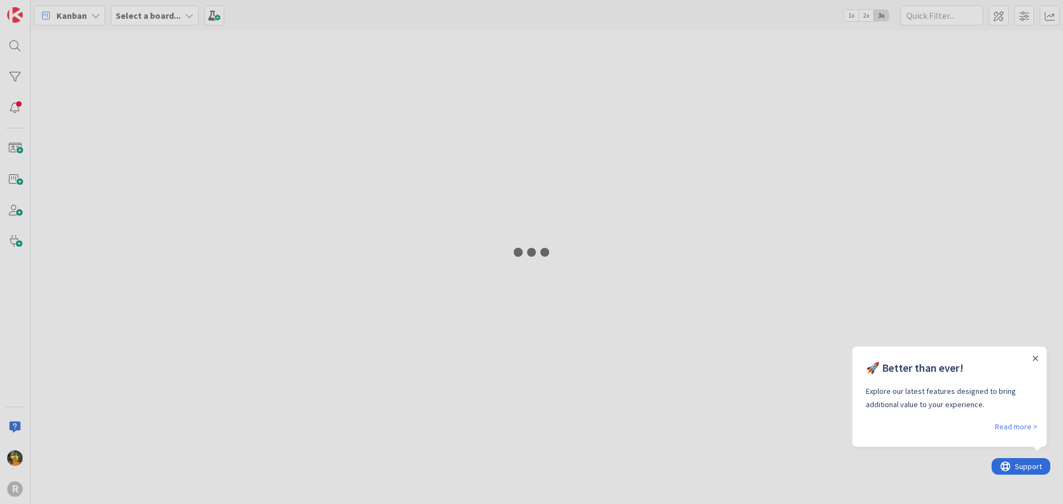
type input "app"
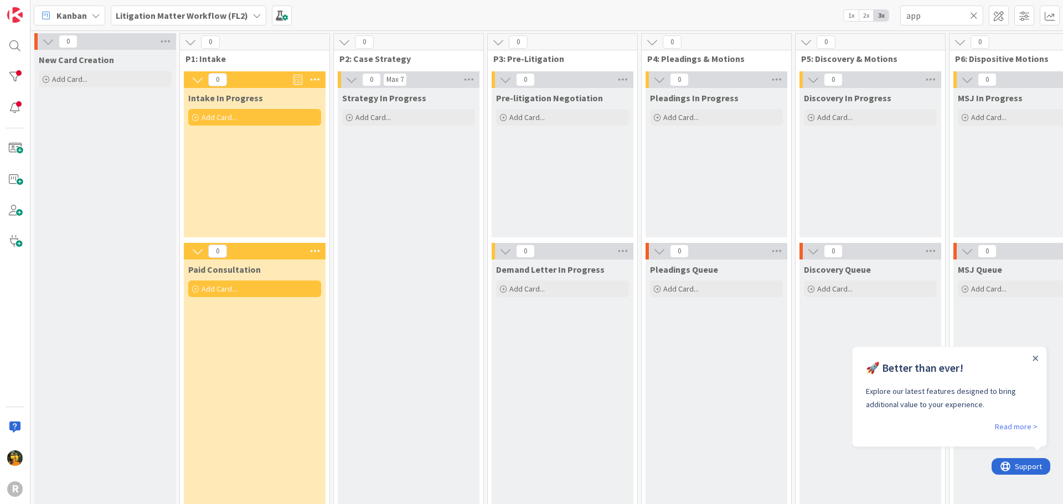
click at [970, 14] on icon at bounding box center [974, 16] width 8 height 10
click at [970, 14] on input "text" at bounding box center [941, 16] width 83 height 20
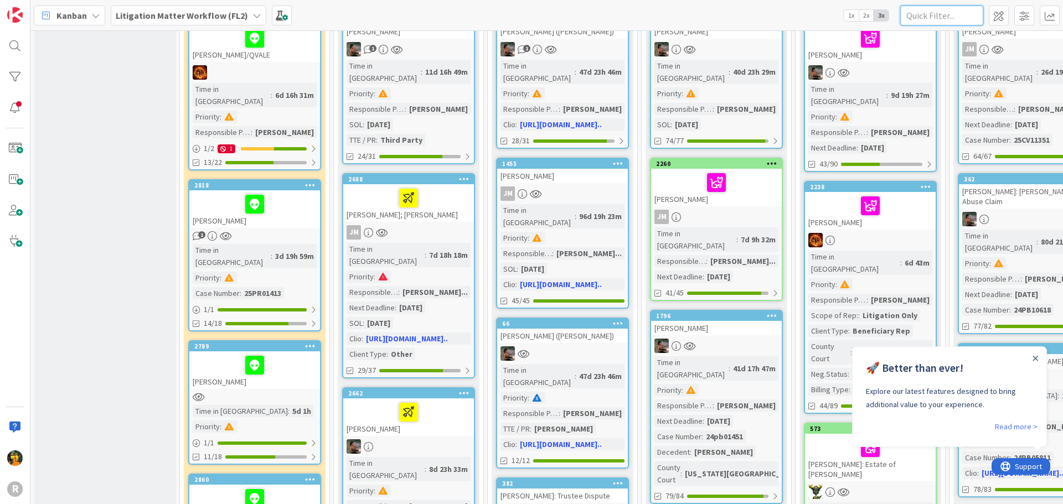
scroll to position [166, 0]
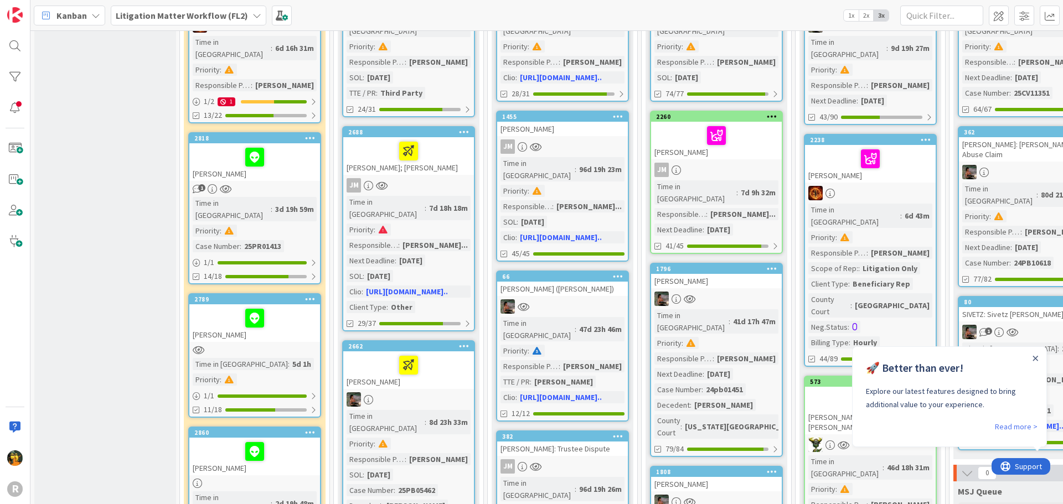
click at [306, 313] on div "[PERSON_NAME]" at bounding box center [254, 324] width 131 height 38
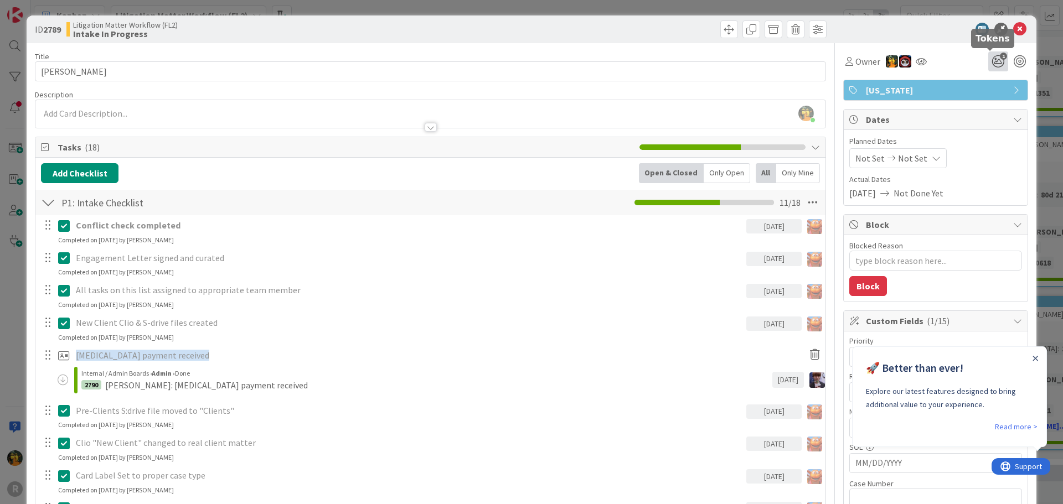
click at [992, 58] on icon "1" at bounding box center [998, 61] width 20 height 20
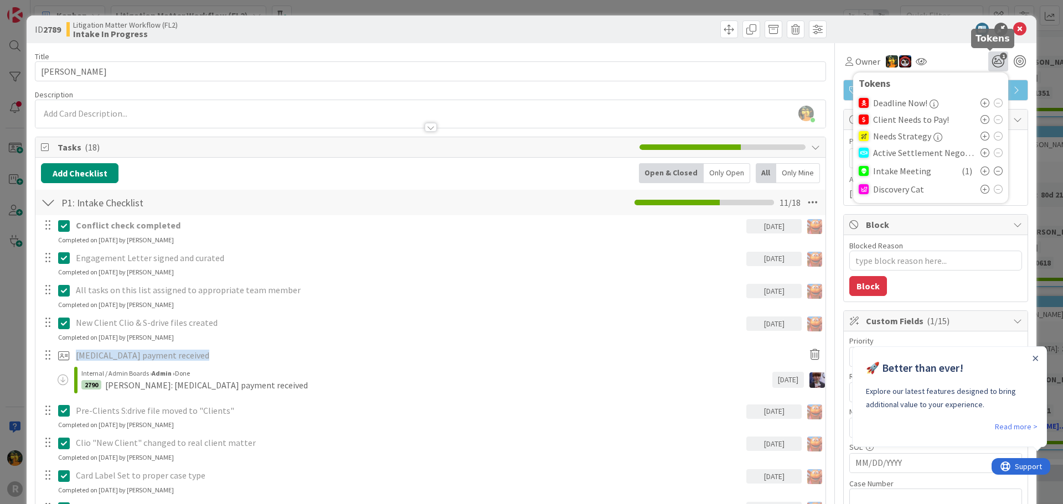
type textarea "x"
click at [992, 58] on icon "1" at bounding box center [998, 61] width 20 height 20
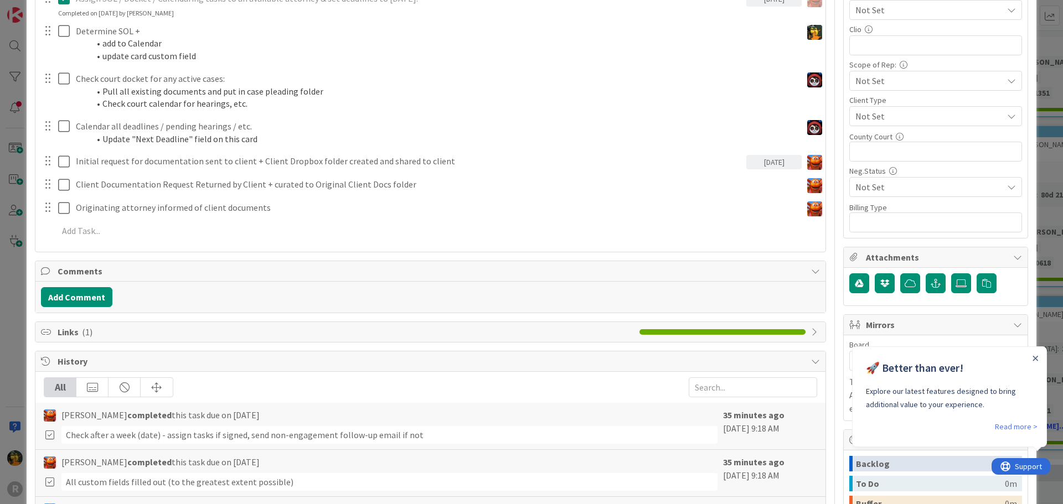
scroll to position [609, 0]
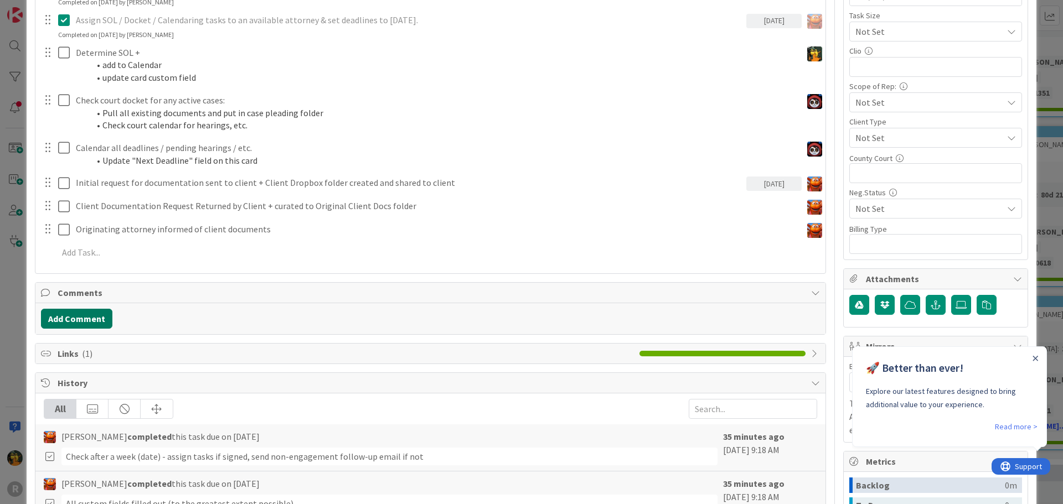
click at [69, 322] on button "Add Comment" at bounding box center [76, 319] width 71 height 20
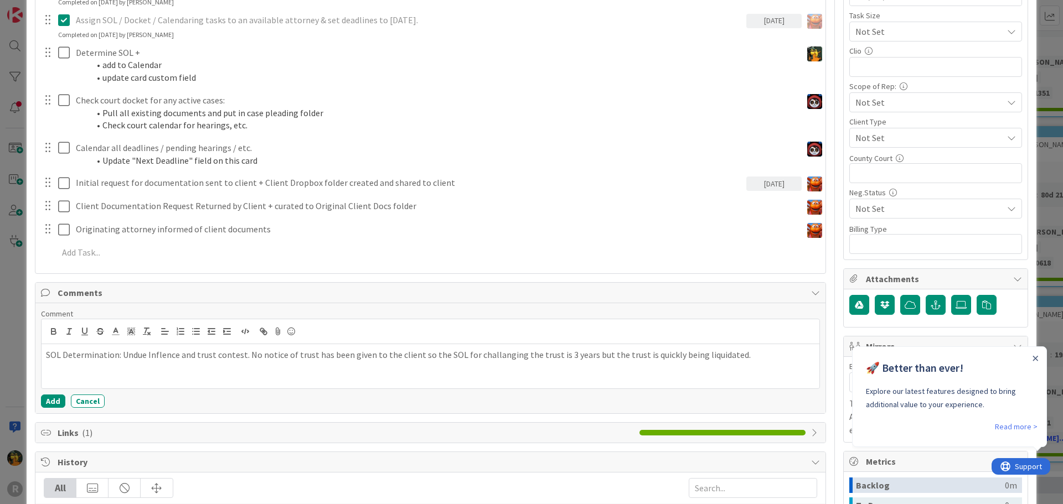
click at [1040, 353] on div "🚀 Better than ever! Explore our latest features designed to bring additional va…" at bounding box center [950, 383] width 194 height 73
click at [1037, 357] on icon "Close Announcement" at bounding box center [1035, 358] width 5 height 5
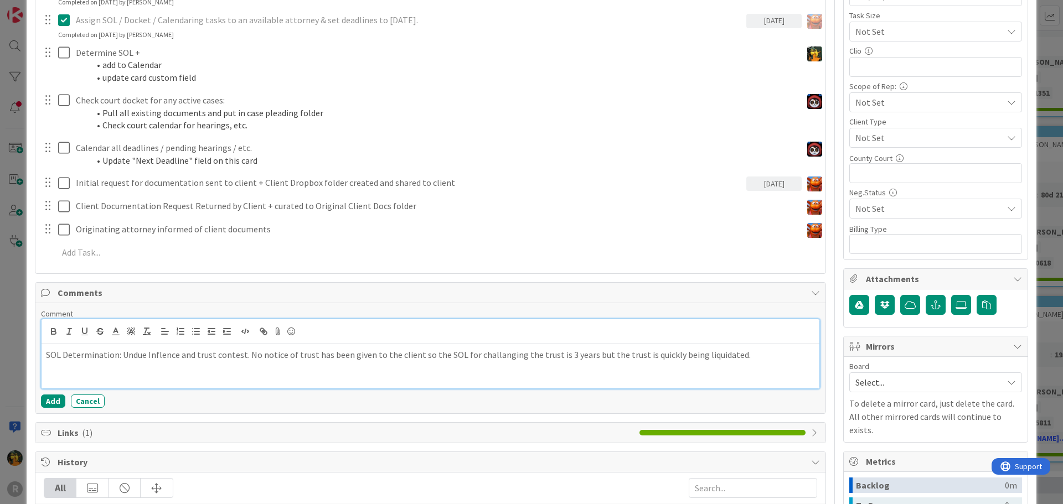
scroll to position [0, 0]
click at [740, 356] on p "SOL Determination: Undue Inflence and trust contest. No notice of trust has bee…" at bounding box center [430, 355] width 769 height 13
click at [575, 357] on p "SOL Determination: Undue Inflence and trust contest. No notice of trust has bee…" at bounding box center [430, 355] width 769 height 13
click at [788, 357] on p "SOL Determination: Undue Inflence and trust contest. No notice of trust has bee…" at bounding box center [430, 361] width 769 height 25
click at [114, 367] on p "SOL Determination: Undue Inflence and trust contest. No notice of trust has bee…" at bounding box center [430, 361] width 769 height 25
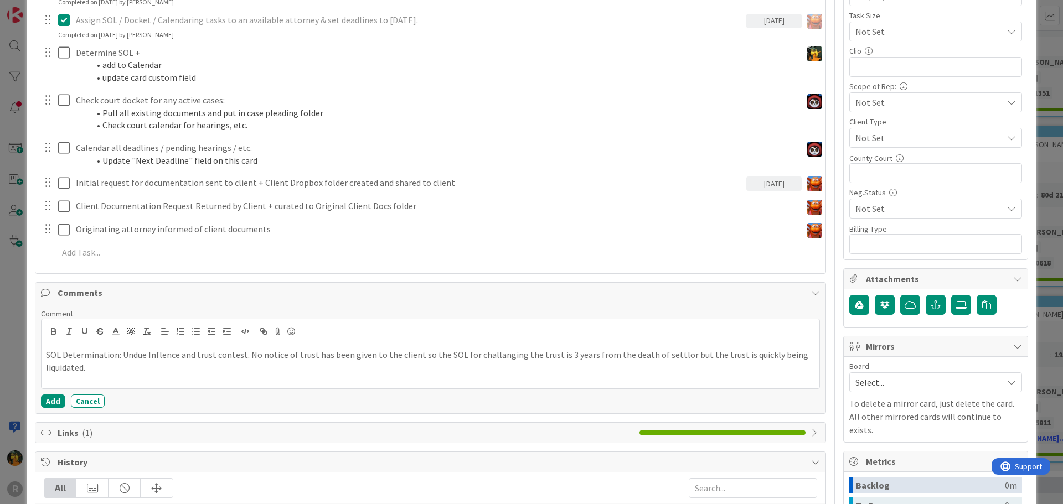
type textarea "x"
